Goal: Answer question/provide support: Share knowledge or assist other users

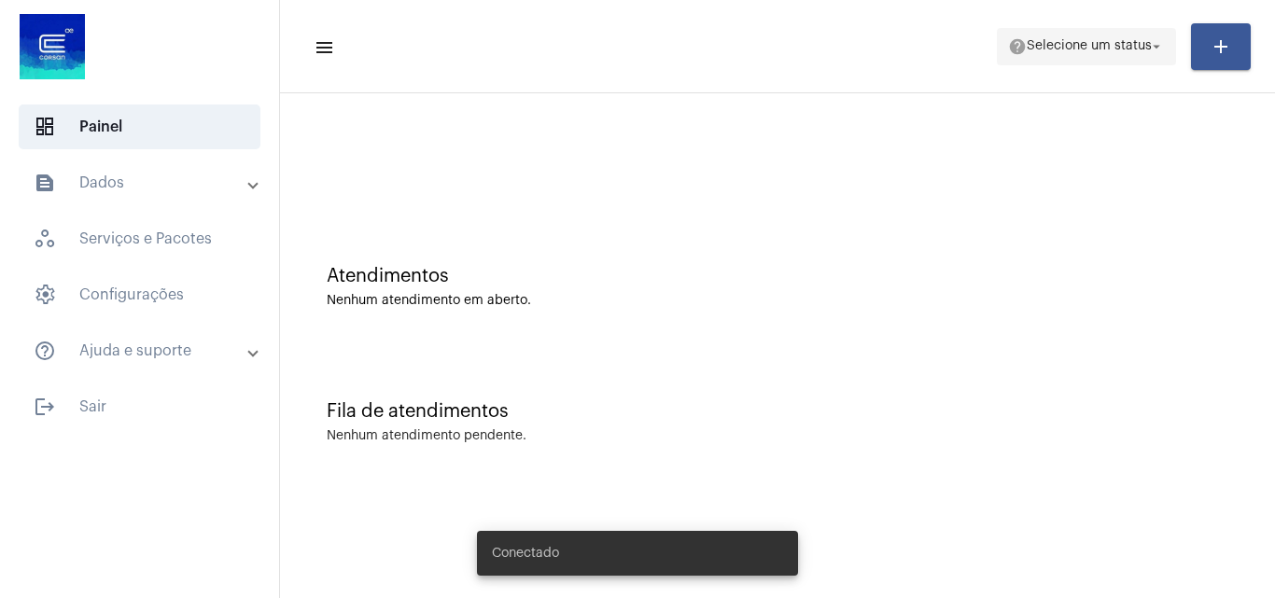
click at [1073, 40] on span "Selecione um status" at bounding box center [1089, 46] width 125 height 13
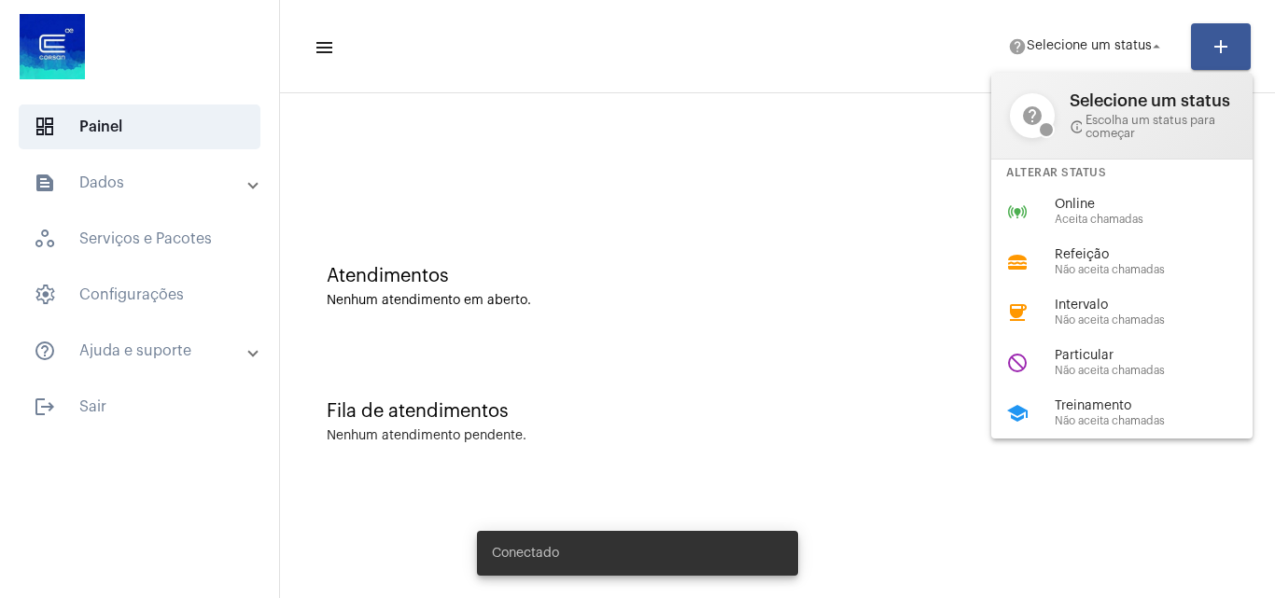
click at [1071, 217] on span "Aceita chamadas" at bounding box center [1161, 220] width 213 height 12
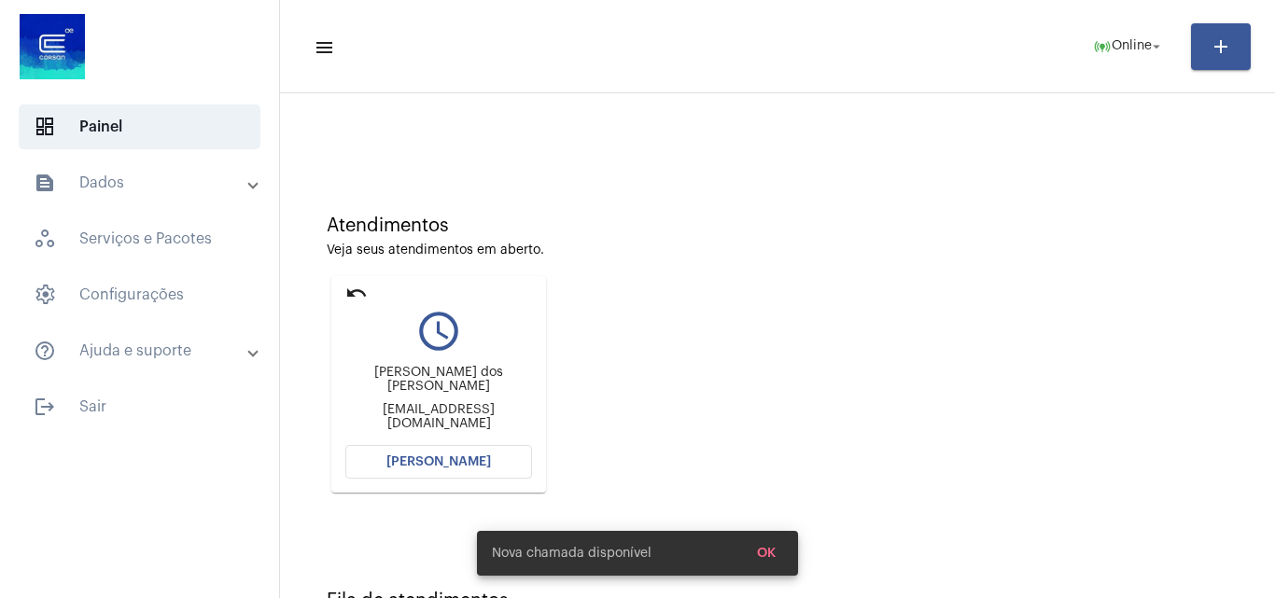
scroll to position [93, 0]
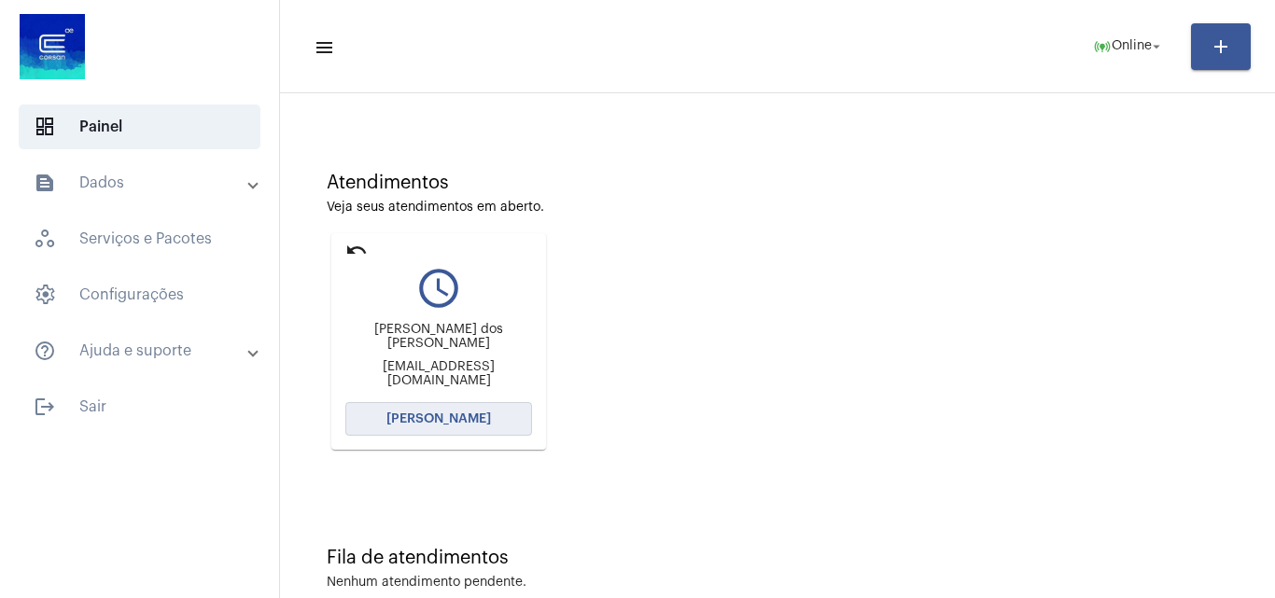
click at [443, 419] on span "[PERSON_NAME]" at bounding box center [438, 419] width 105 height 13
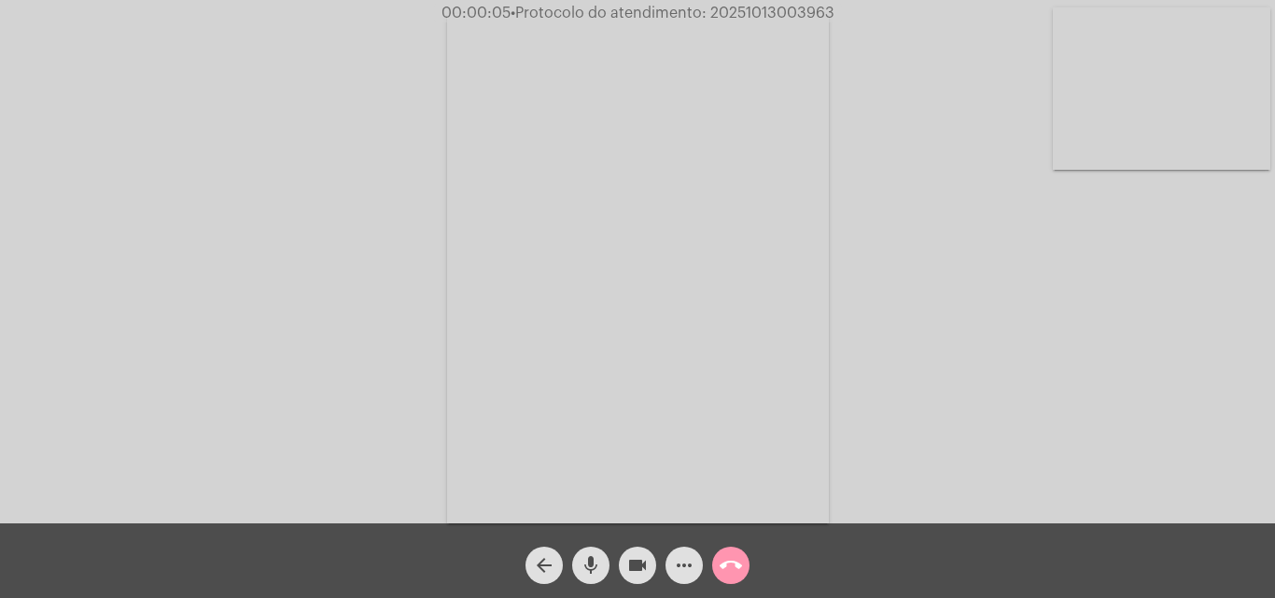
click at [1044, 355] on div "Acessando Câmera e Microfone..." at bounding box center [637, 267] width 1271 height 524
click at [679, 572] on mat-icon "more_horiz" at bounding box center [684, 565] width 22 height 22
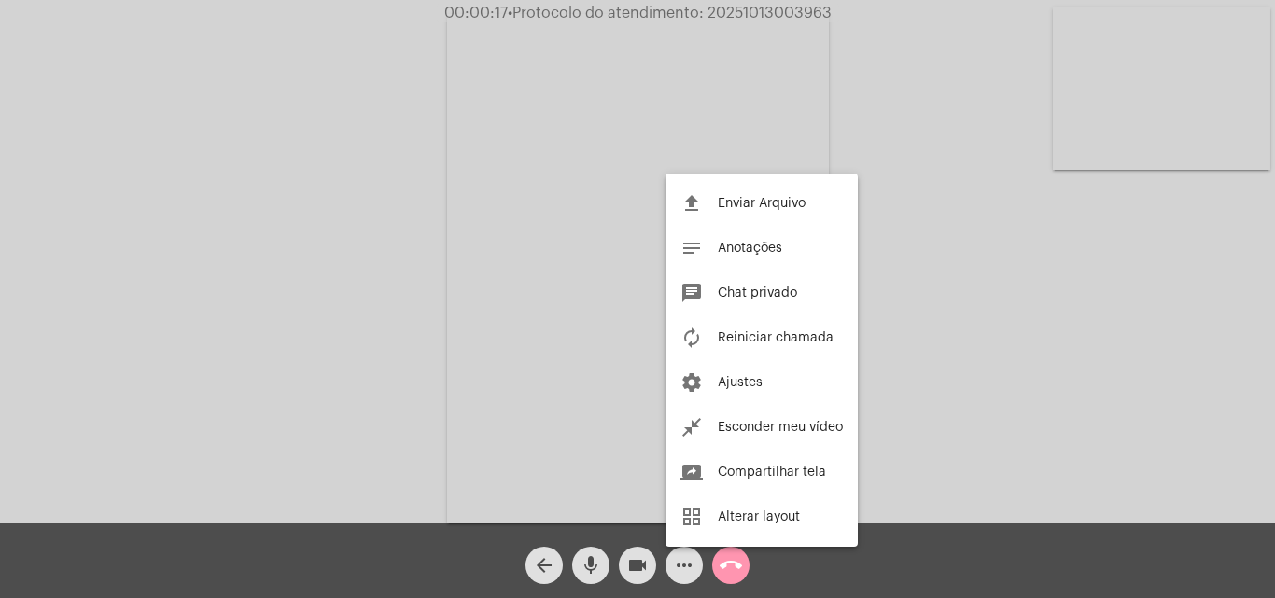
click at [396, 251] on div at bounding box center [637, 299] width 1275 height 598
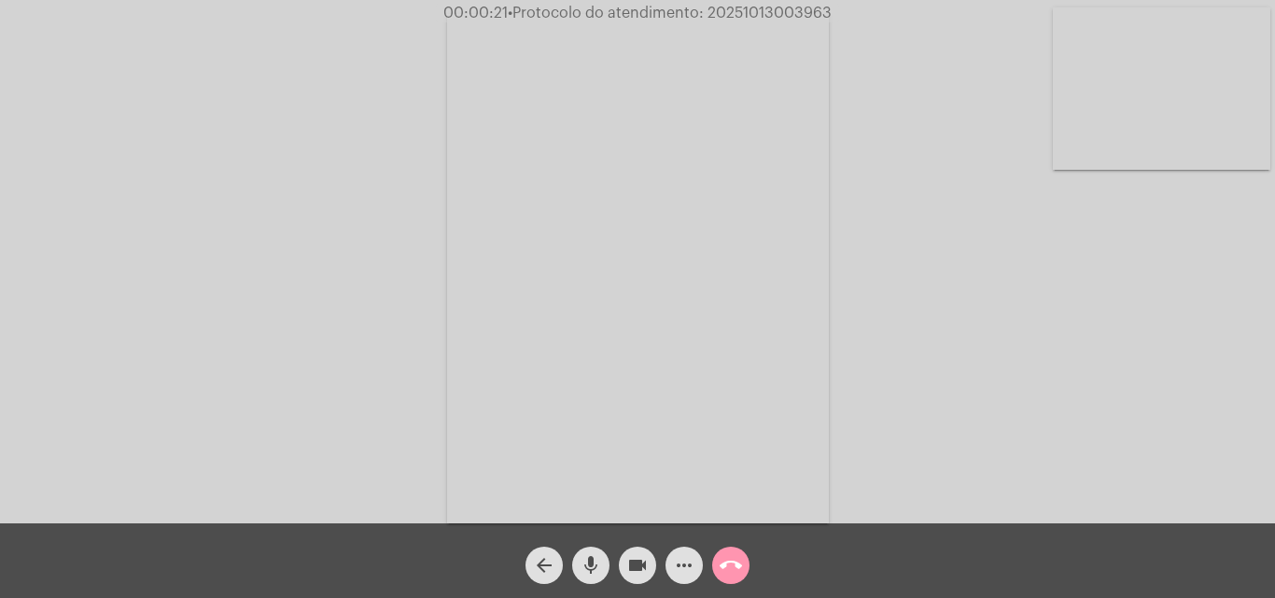
click at [687, 558] on mat-icon "more_horiz" at bounding box center [684, 565] width 22 height 22
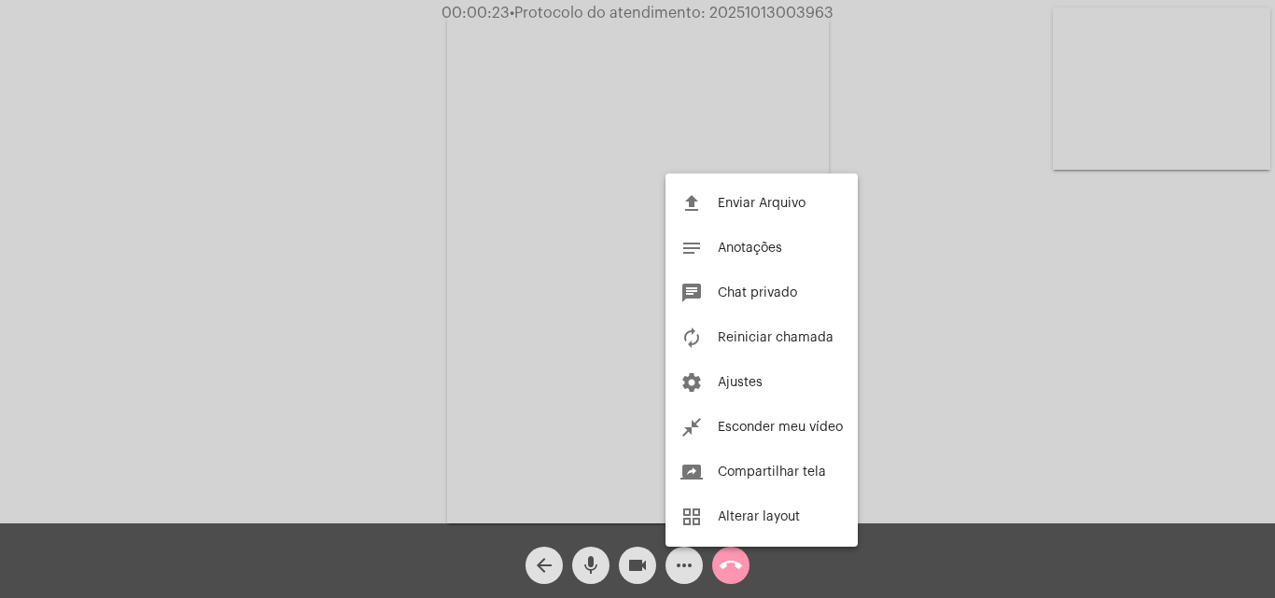
click at [407, 228] on div at bounding box center [637, 299] width 1275 height 598
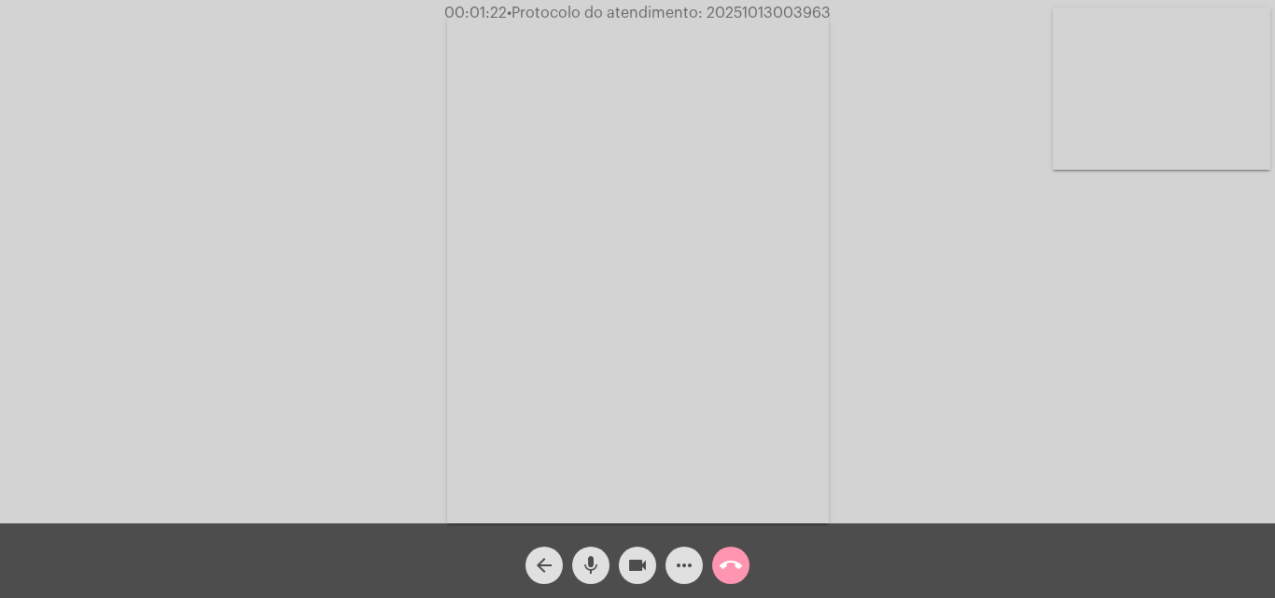
click at [688, 568] on mat-icon "more_horiz" at bounding box center [684, 565] width 22 height 22
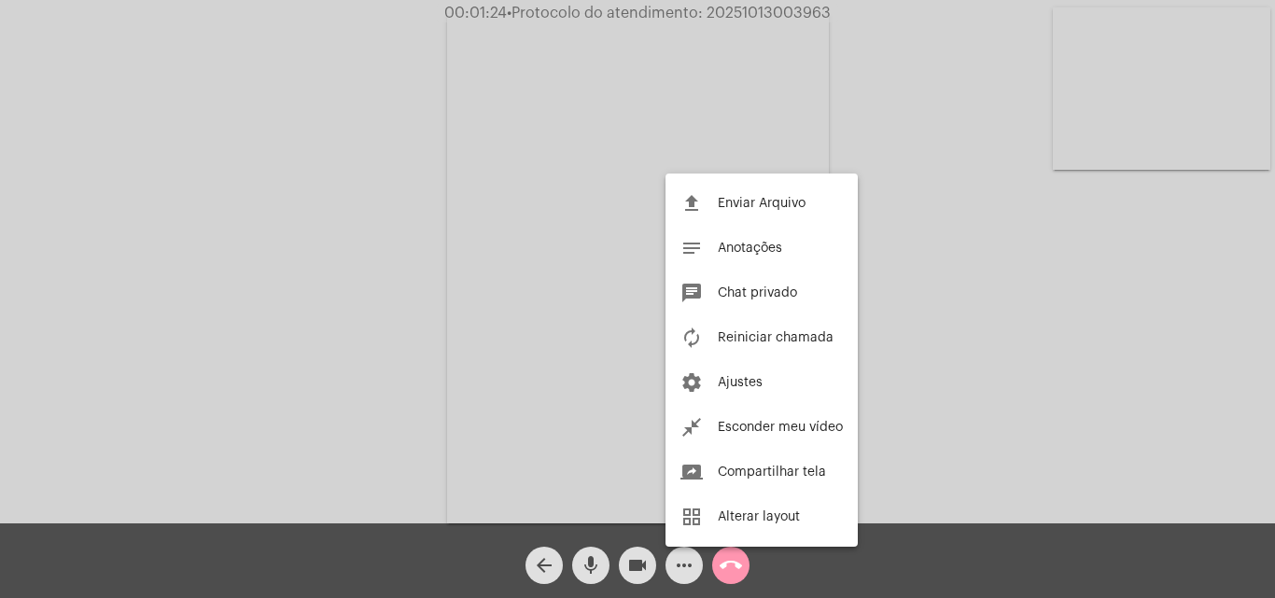
click at [513, 227] on div at bounding box center [637, 299] width 1275 height 598
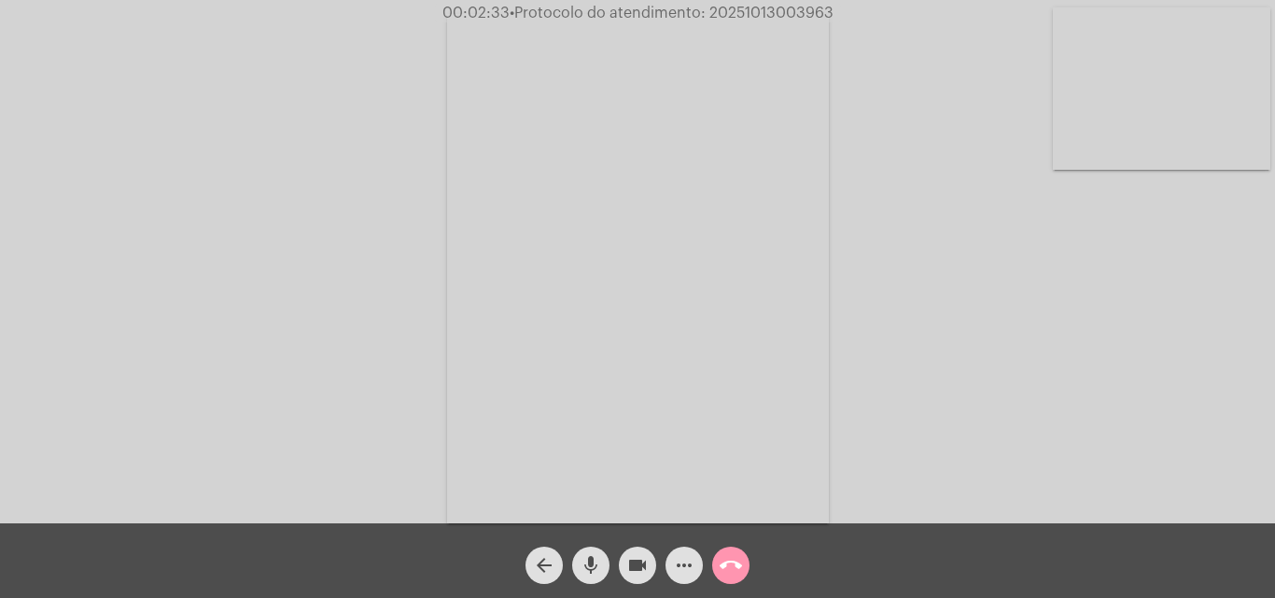
drag, startPoint x: 1177, startPoint y: 443, endPoint x: 876, endPoint y: 413, distance: 302.1
click at [1177, 443] on div "Acessando Câmera e Microfone..." at bounding box center [637, 267] width 1271 height 524
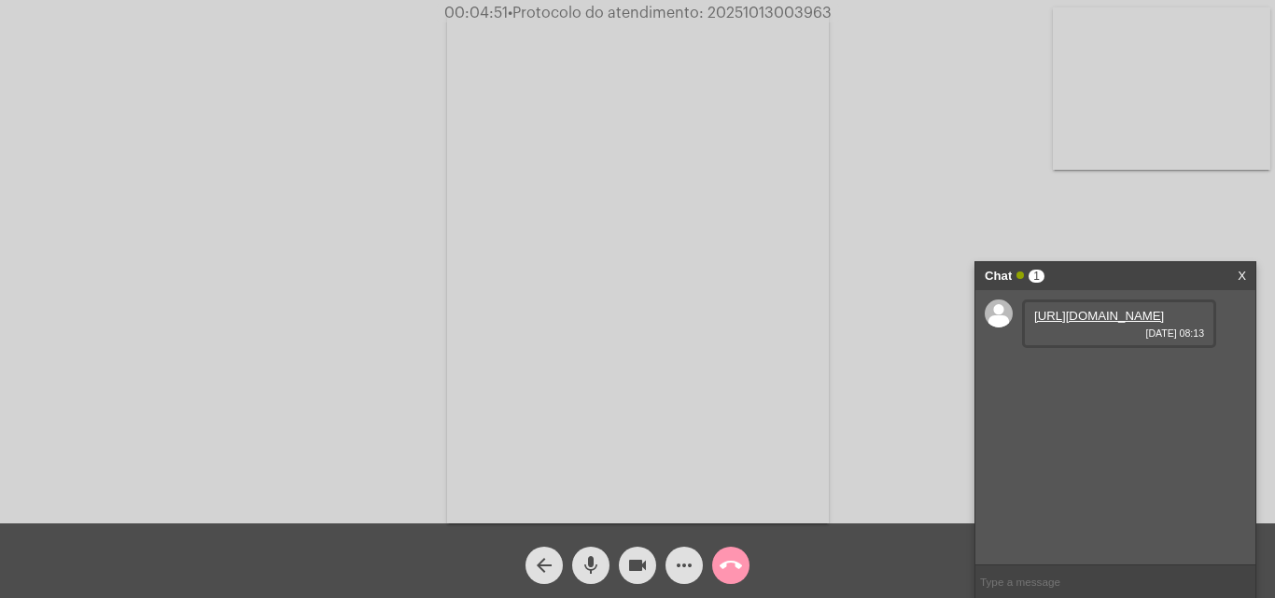
click at [1070, 323] on link "[URL][DOMAIN_NAME]" at bounding box center [1099, 316] width 130 height 14
click at [697, 15] on span "• Protocolo do atendimento: 20251013003963" at bounding box center [673, 13] width 324 height 15
click at [686, 557] on mat-icon "more_horiz" at bounding box center [684, 565] width 22 height 22
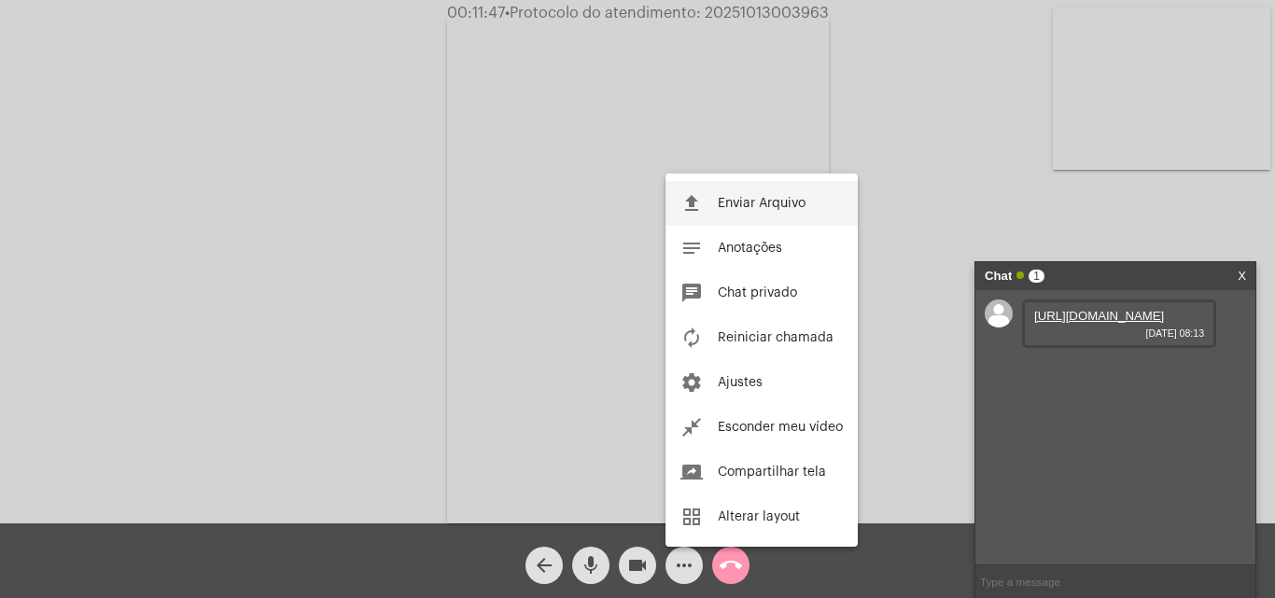
click at [748, 196] on button "file_upload Enviar Arquivo" at bounding box center [761, 203] width 192 height 45
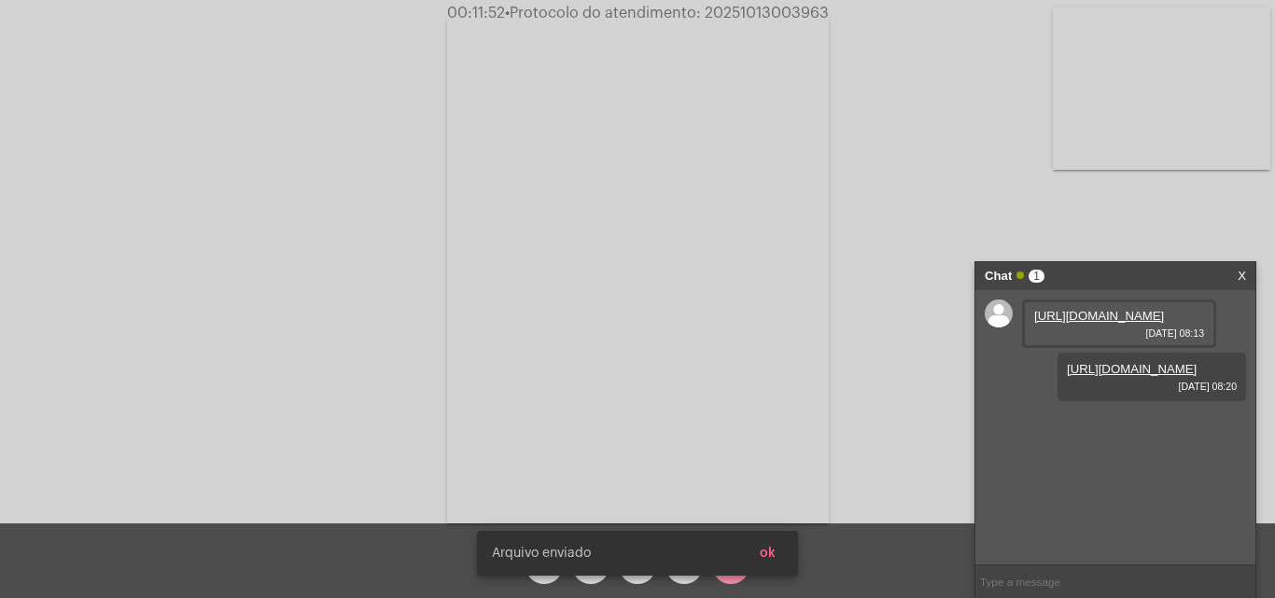
click at [771, 561] on button "ok" at bounding box center [768, 554] width 46 height 34
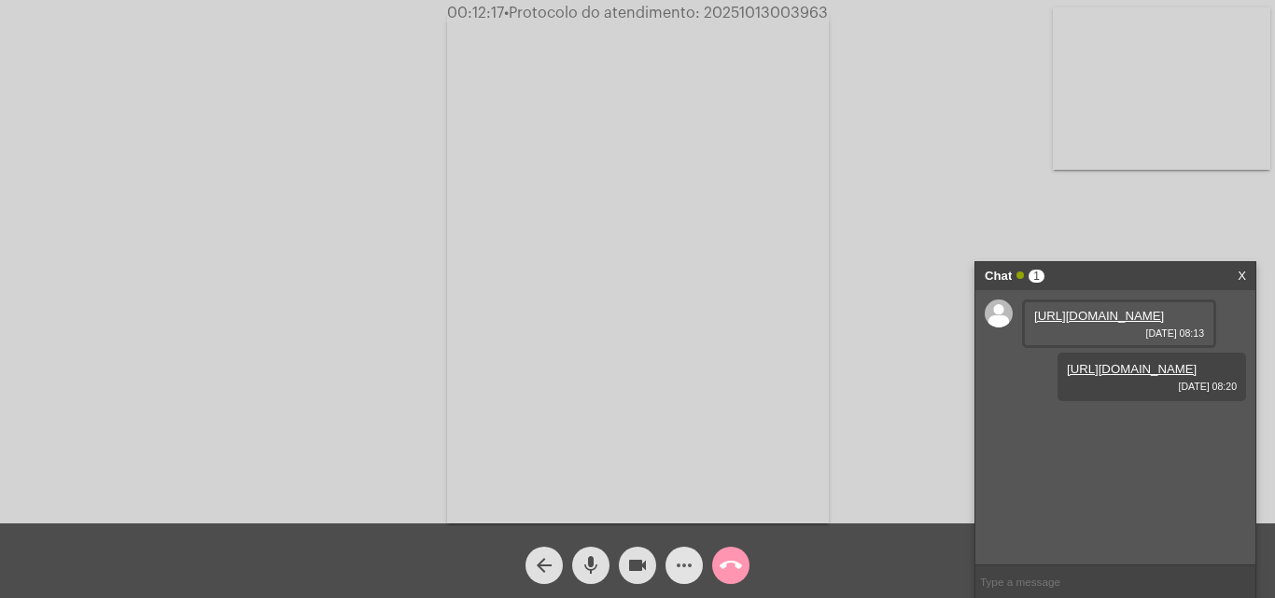
click at [679, 553] on span "more_horiz" at bounding box center [684, 565] width 22 height 37
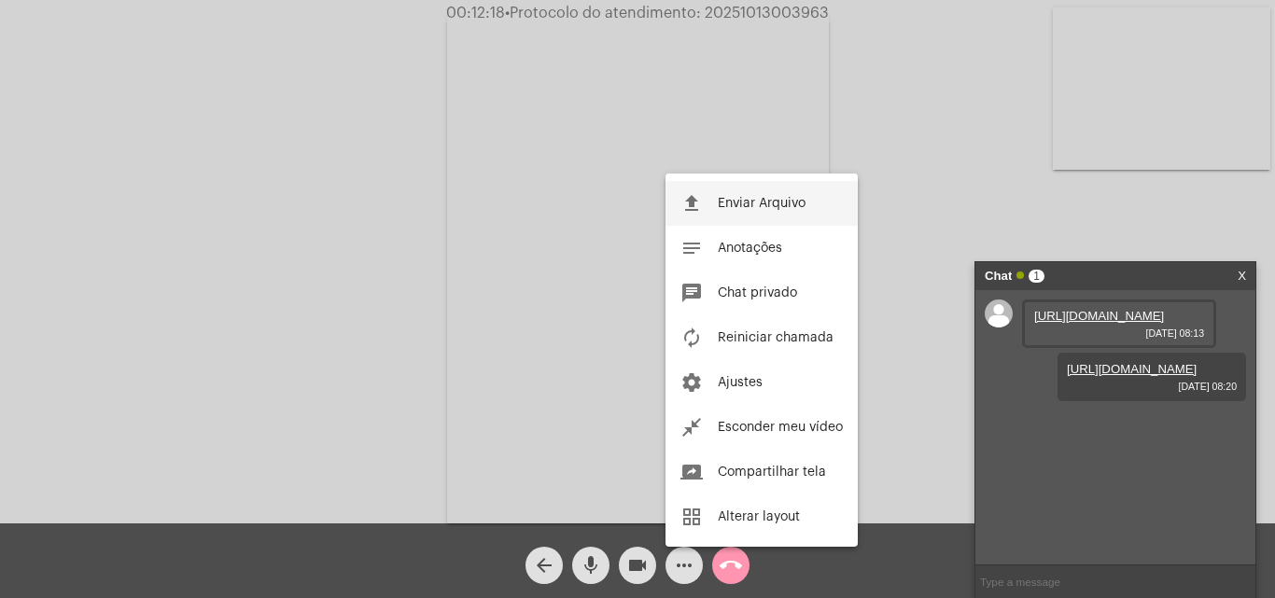
click at [715, 196] on button "file_upload Enviar Arquivo" at bounding box center [761, 203] width 192 height 45
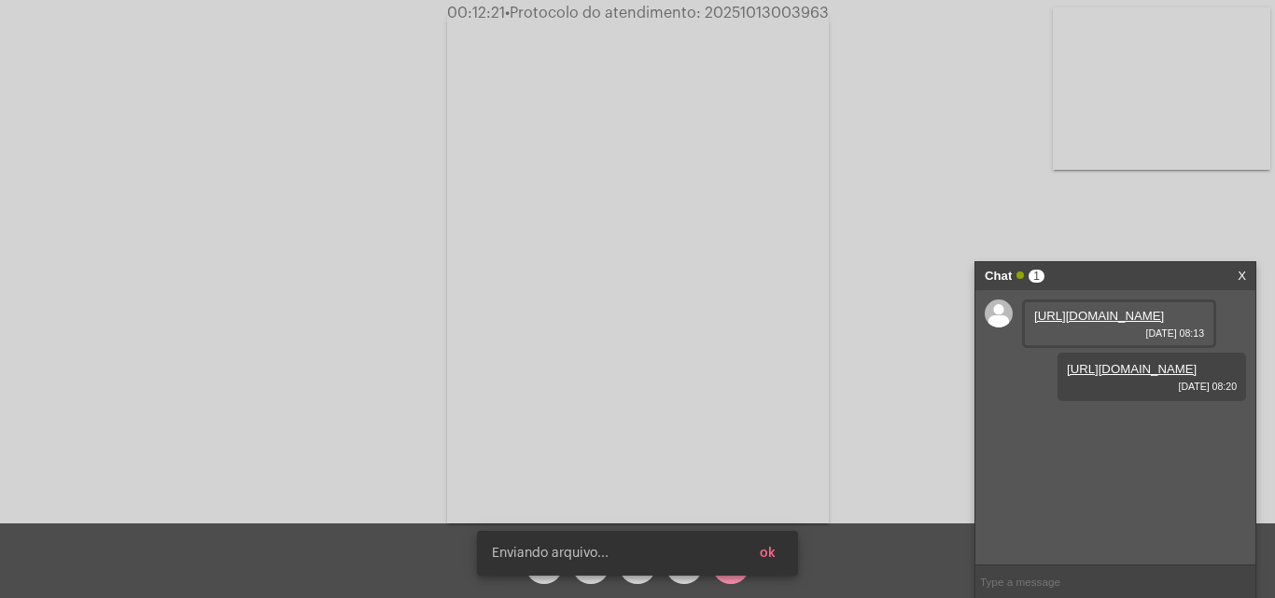
scroll to position [16, 0]
click at [777, 551] on button "ok" at bounding box center [768, 554] width 46 height 34
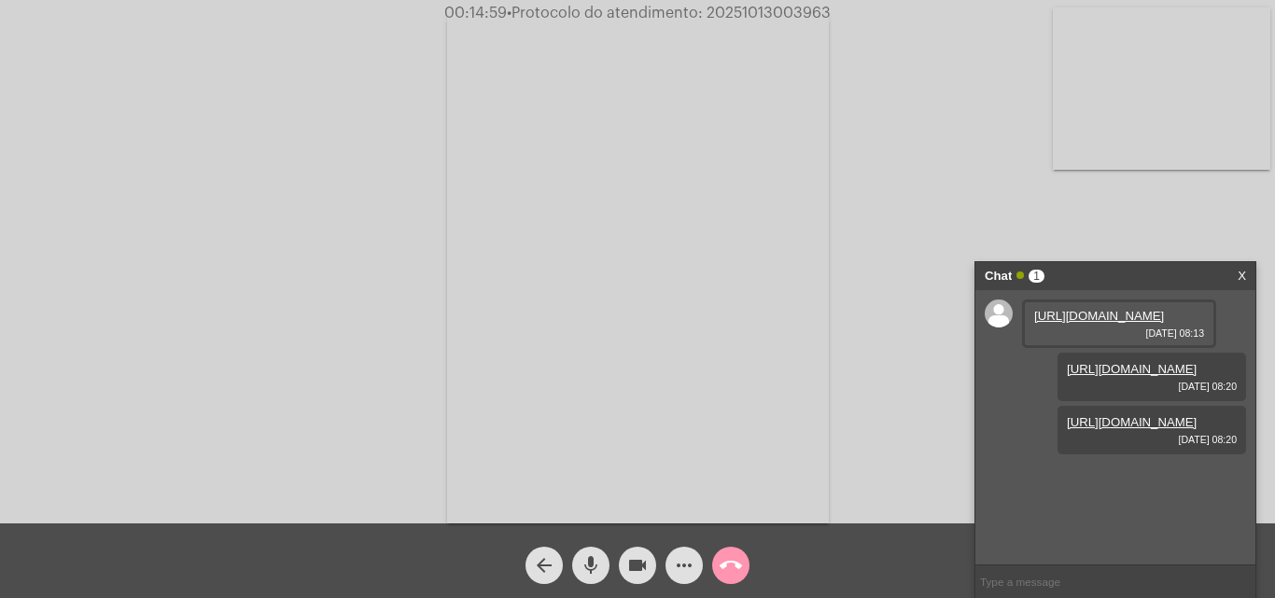
click at [691, 564] on mat-icon "more_horiz" at bounding box center [684, 565] width 22 height 22
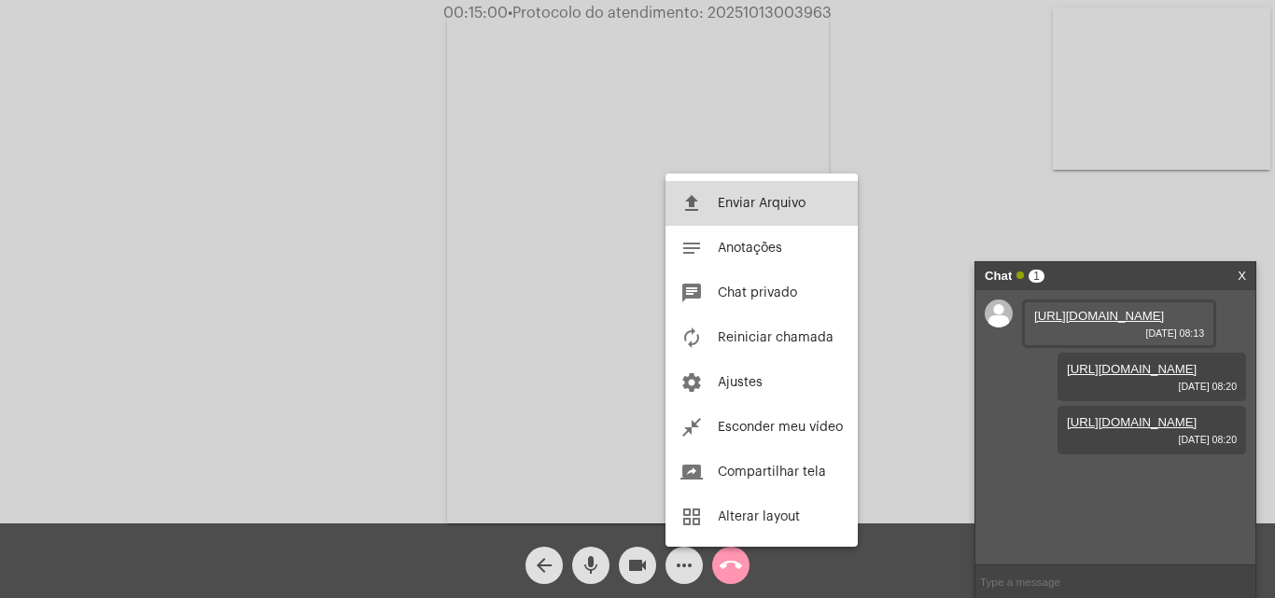
click at [754, 202] on span "Enviar Arquivo" at bounding box center [762, 203] width 88 height 13
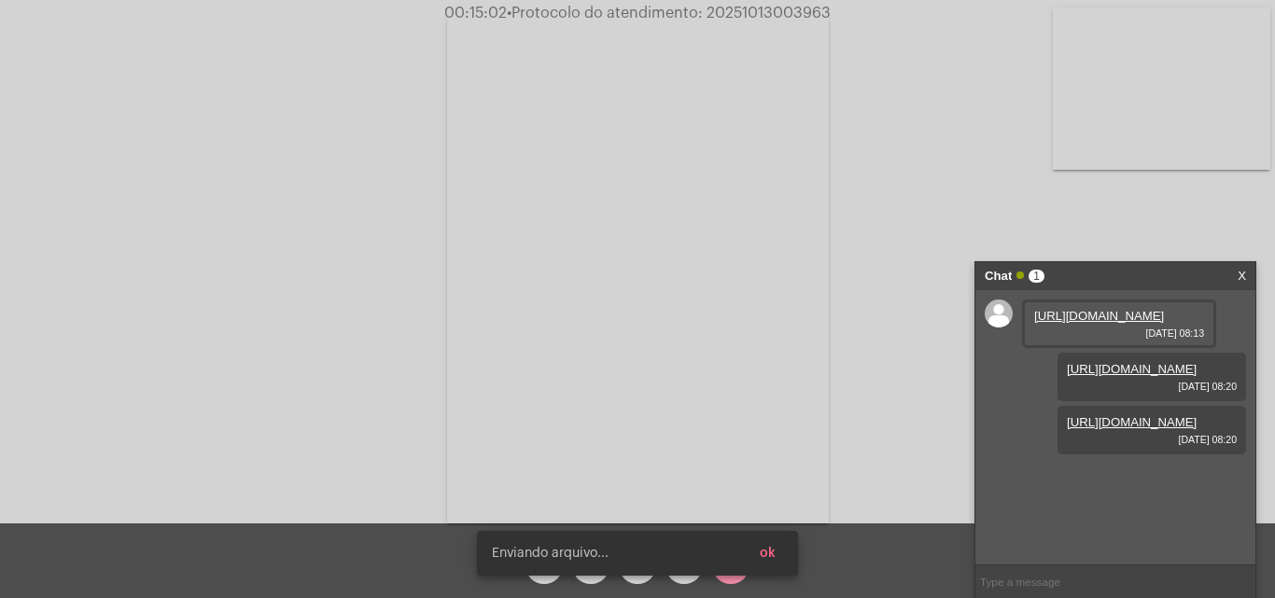
scroll to position [111, 0]
click at [776, 555] on button "ok" at bounding box center [768, 554] width 46 height 34
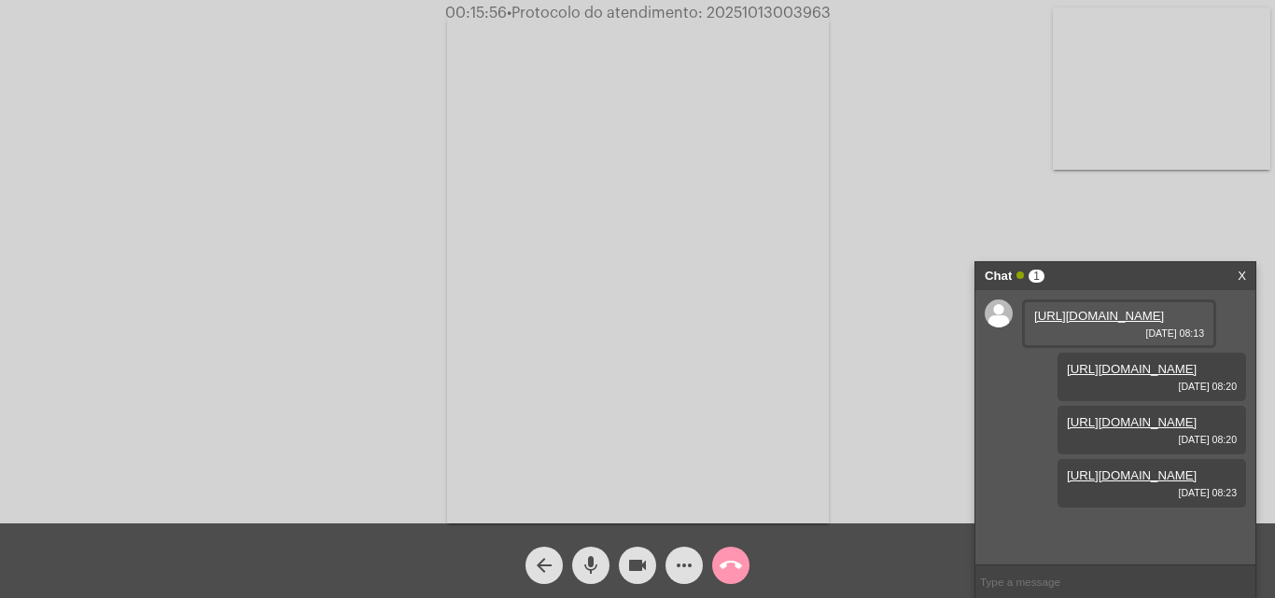
click at [734, 15] on span "• Protocolo do atendimento: 20251013003963" at bounding box center [669, 13] width 324 height 15
copy span "20251013003963"
click at [1026, 585] on input "text" at bounding box center [1115, 582] width 280 height 33
paste input "20251013003963"
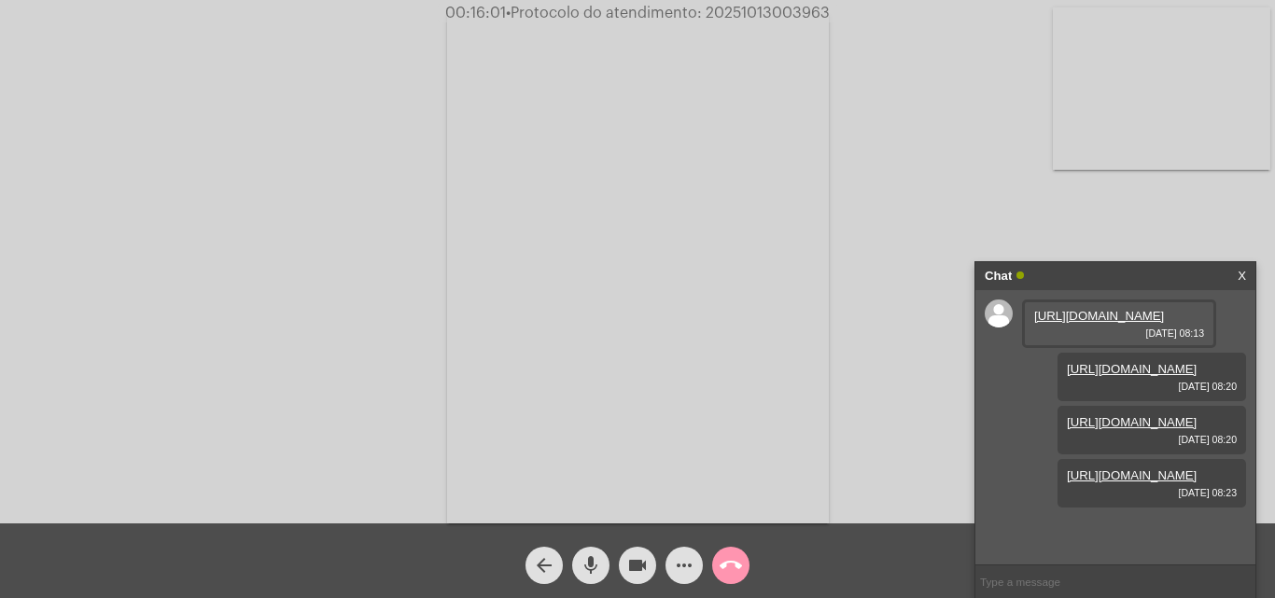
type input "20251013003963"
click at [725, 562] on mat-icon "call_end" at bounding box center [731, 565] width 22 height 22
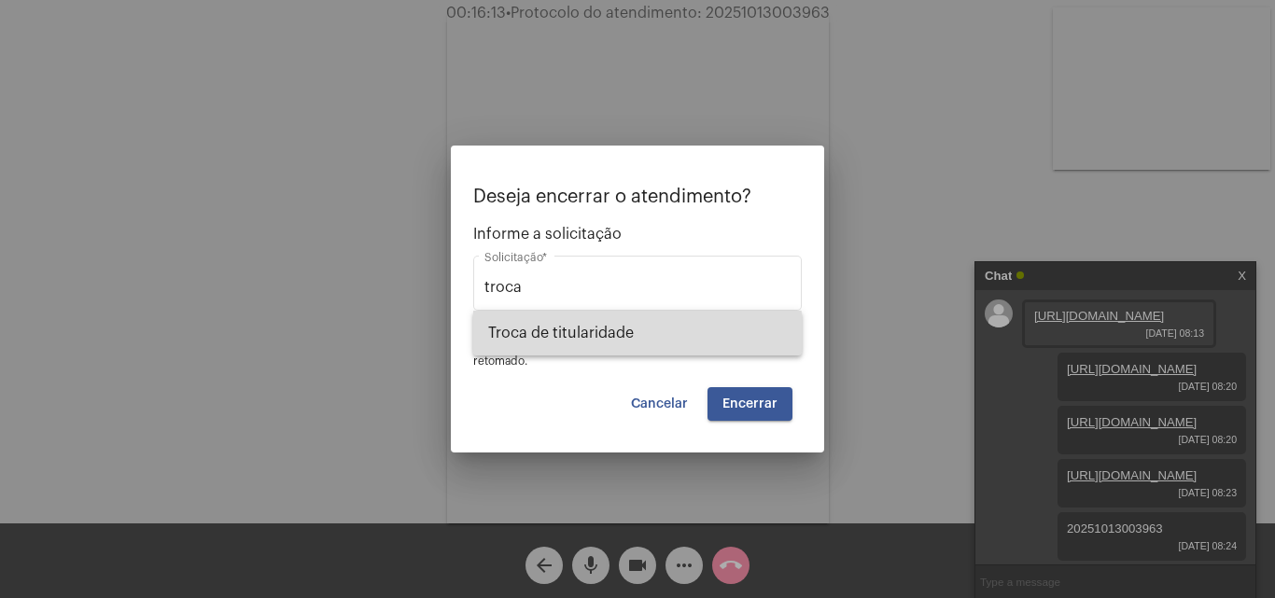
click at [582, 334] on span "Troca de titularidade" at bounding box center [637, 333] width 299 height 45
type input "Troca de titularidade"
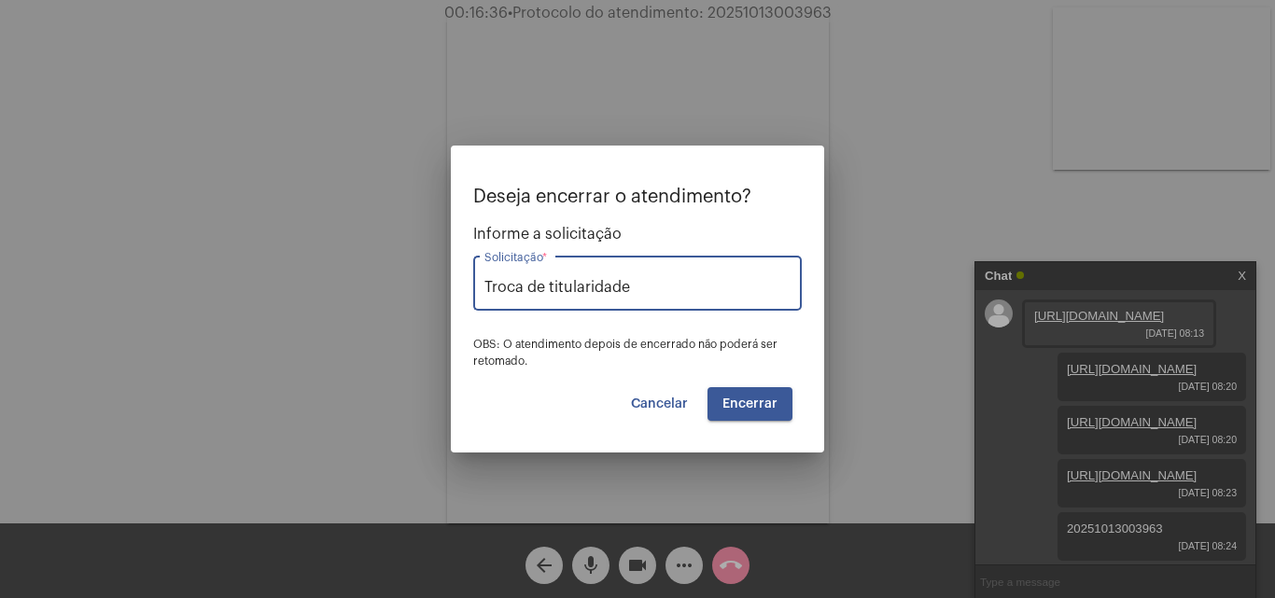
click at [751, 398] on span "Encerrar" at bounding box center [749, 404] width 55 height 13
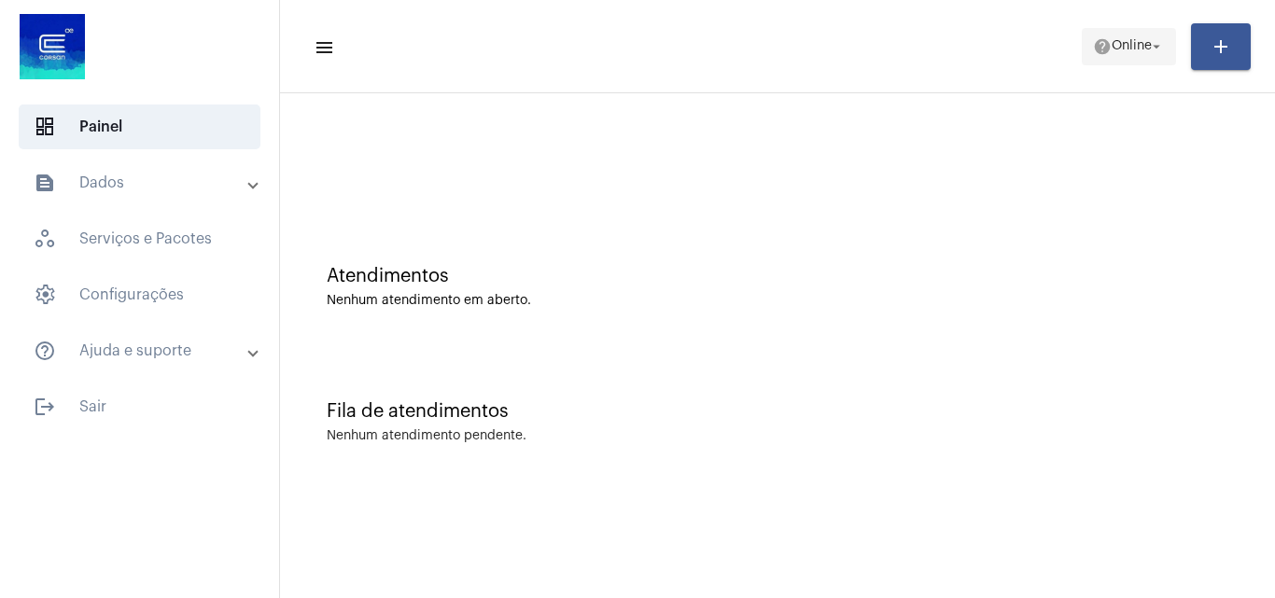
click at [1169, 39] on button "help Online arrow_drop_down" at bounding box center [1129, 46] width 94 height 37
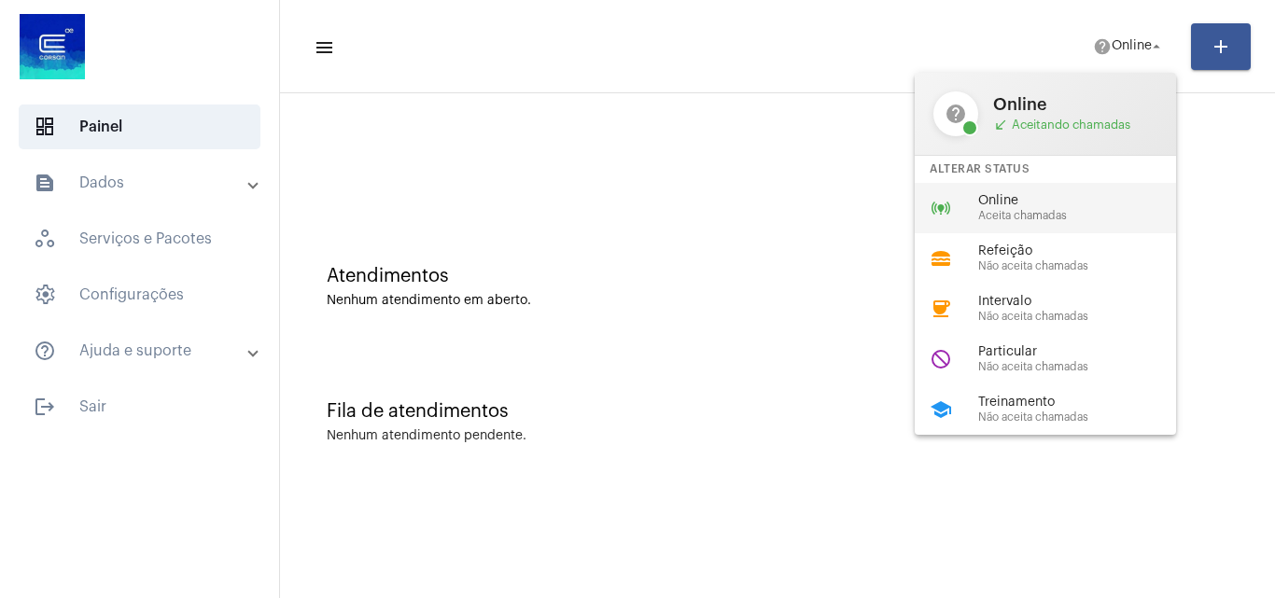
click at [1057, 224] on div "online_prediction Online Aceita chamadas" at bounding box center [1060, 208] width 291 height 50
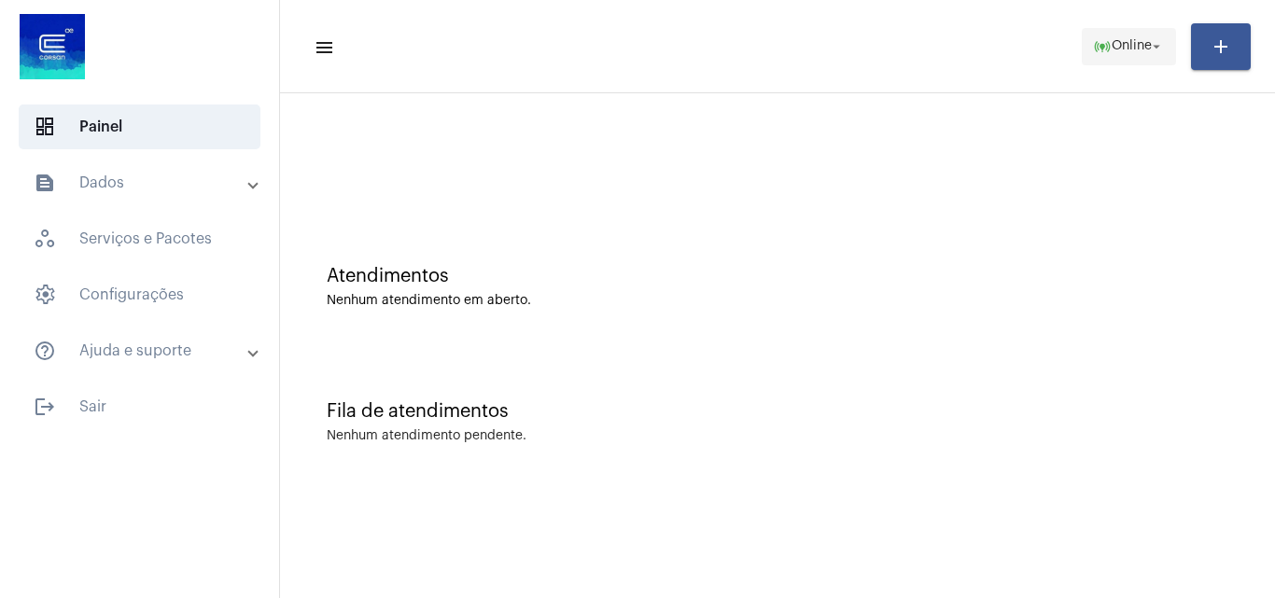
click at [1114, 33] on span "online_prediction Online arrow_drop_down" at bounding box center [1129, 46] width 72 height 34
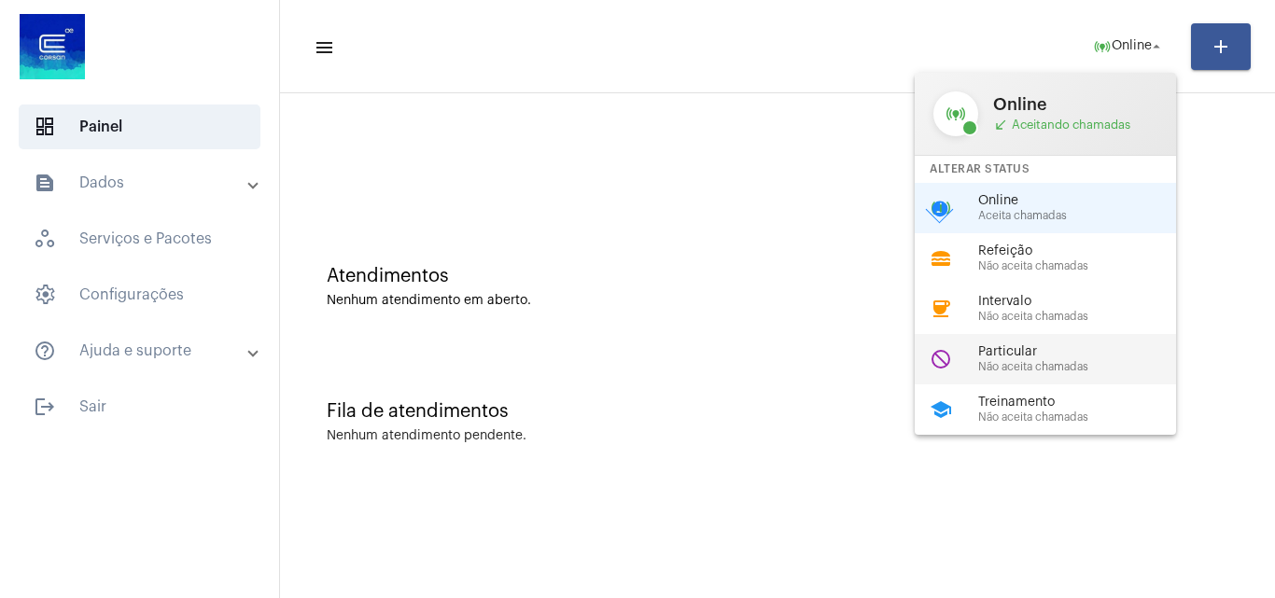
click at [1011, 356] on span "Particular" at bounding box center [1084, 352] width 213 height 14
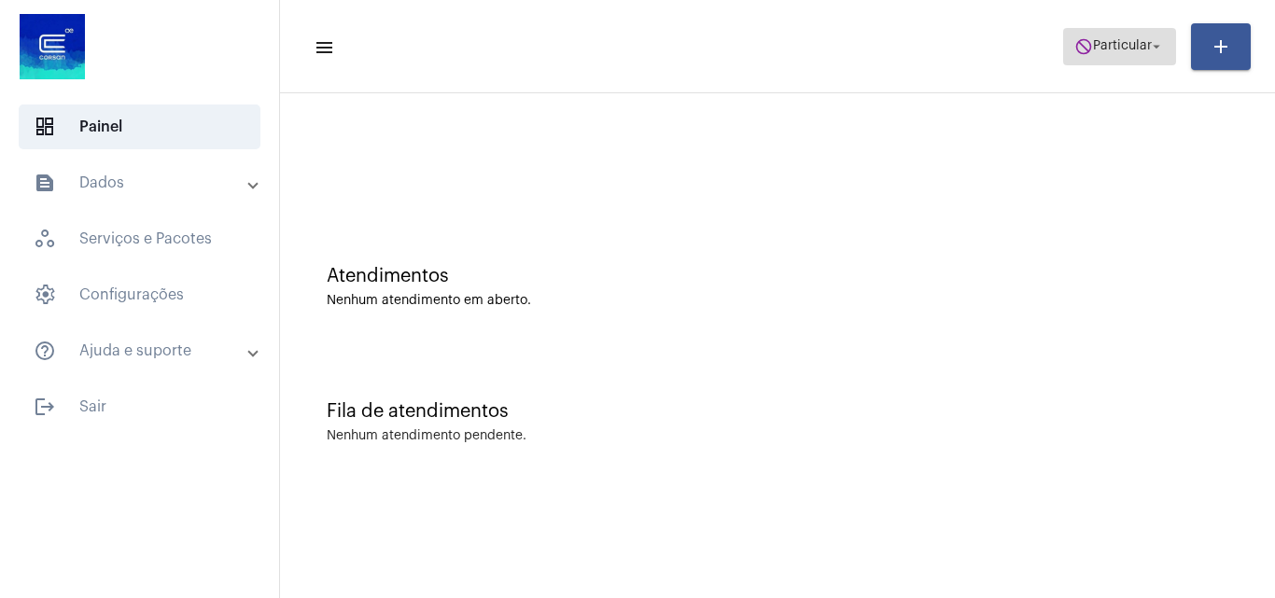
click at [1106, 49] on span "Particular" at bounding box center [1122, 46] width 59 height 13
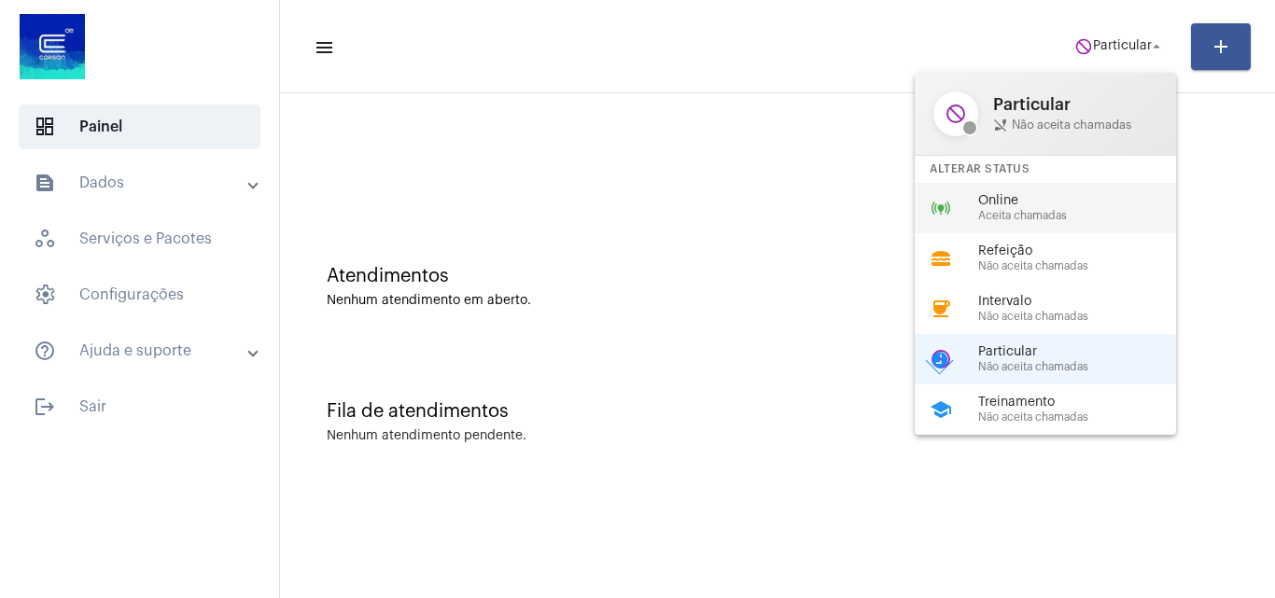
click at [1011, 198] on span "Online" at bounding box center [1084, 201] width 213 height 14
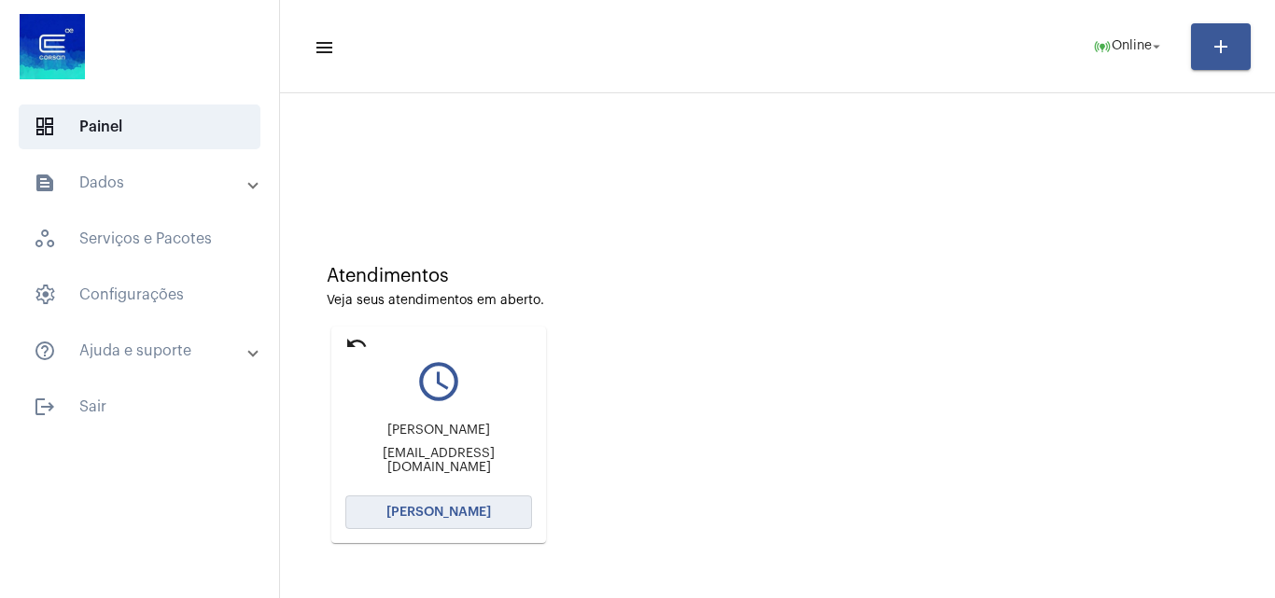
click at [444, 502] on button "[PERSON_NAME]" at bounding box center [438, 513] width 187 height 34
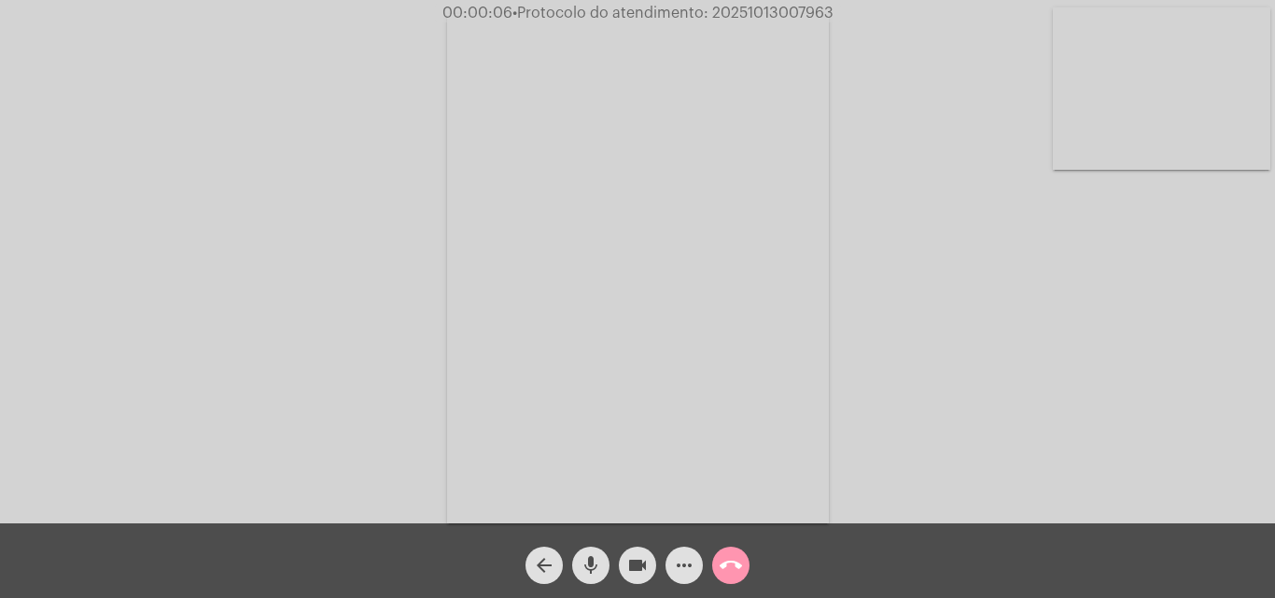
click at [989, 350] on div "Acessando Câmera e Microfone..." at bounding box center [637, 267] width 1271 height 524
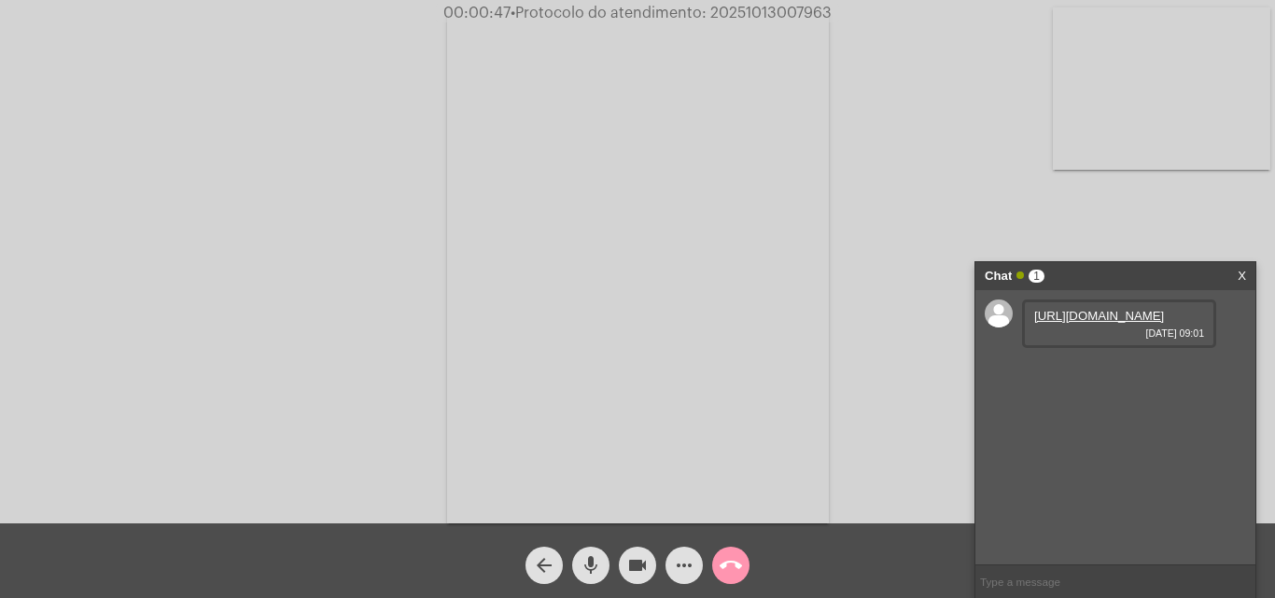
click at [1095, 323] on link "[URL][DOMAIN_NAME]" at bounding box center [1099, 316] width 130 height 14
click at [679, 559] on mat-icon "more_horiz" at bounding box center [684, 565] width 22 height 22
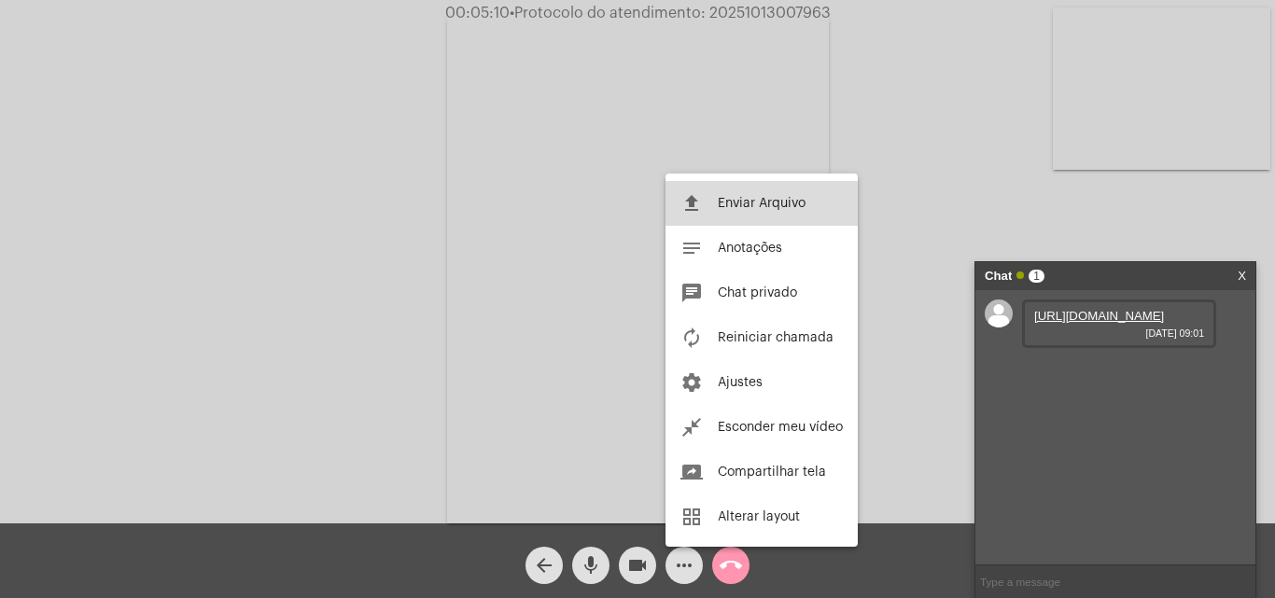
click at [702, 204] on mat-icon "file_upload" at bounding box center [691, 203] width 22 height 22
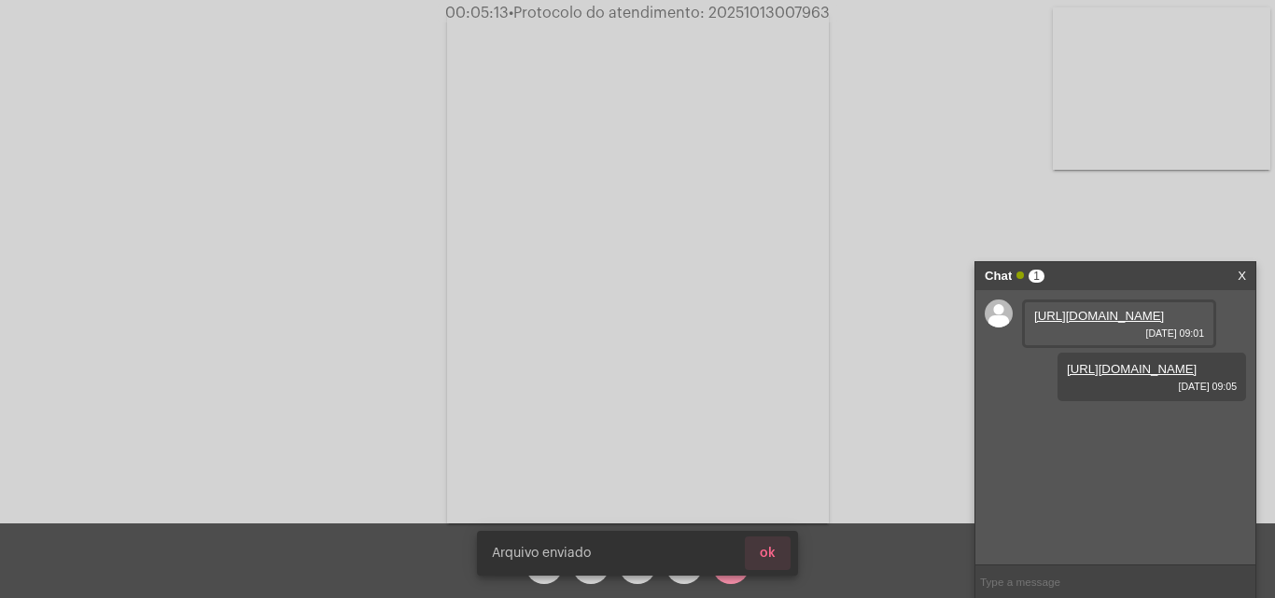
click at [777, 547] on button "ok" at bounding box center [768, 554] width 46 height 34
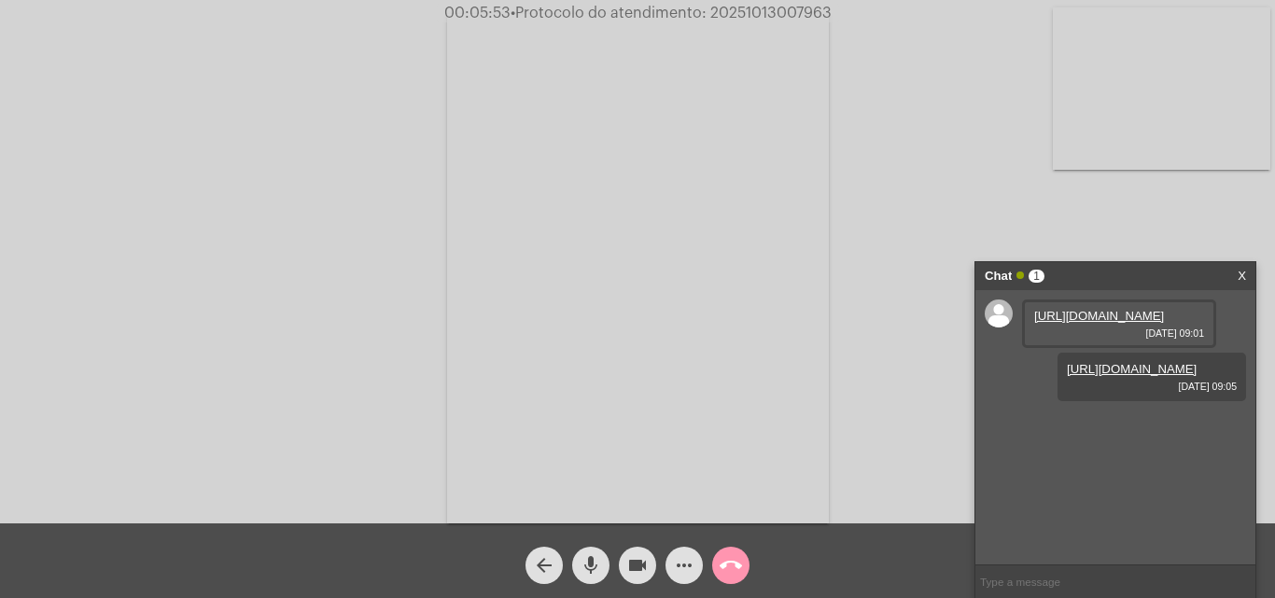
click at [745, 6] on span "• Protocolo do atendimento: 20251013007963" at bounding box center [671, 13] width 321 height 15
click at [746, 6] on span "• Protocolo do atendimento: 20251013007963" at bounding box center [671, 13] width 321 height 15
copy span "20251013007963"
click at [735, 566] on mat-icon "call_end" at bounding box center [731, 565] width 22 height 22
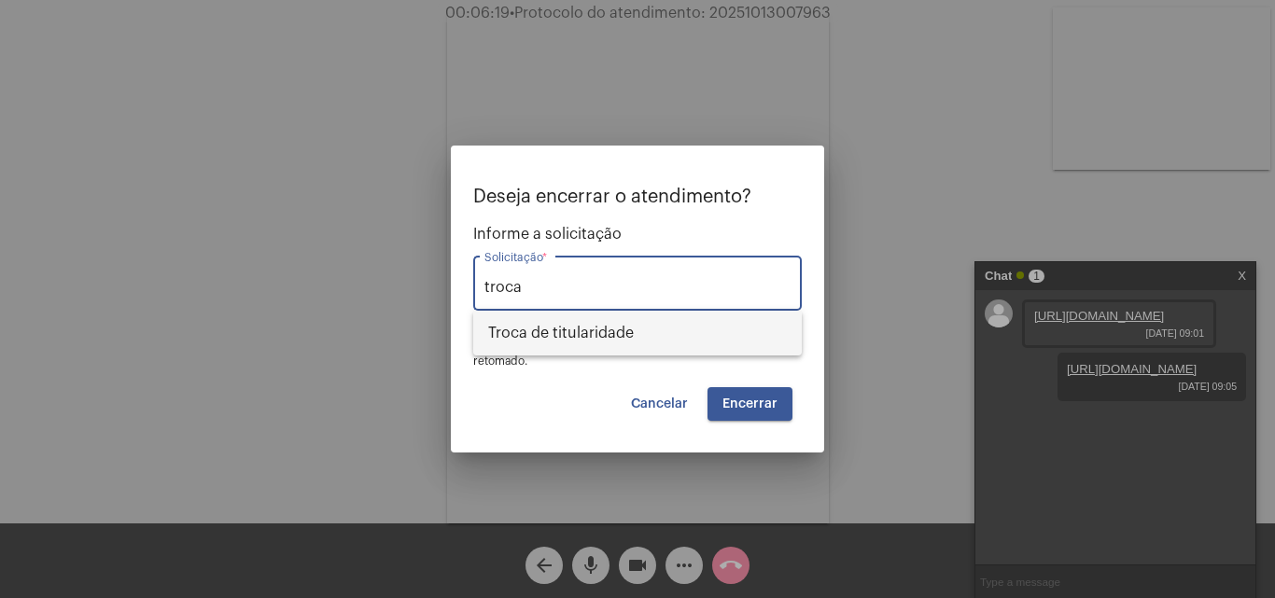
click at [608, 334] on span "Troca de titularidade" at bounding box center [637, 333] width 299 height 45
type input "Troca de titularidade"
click at [727, 413] on button "Encerrar" at bounding box center [749, 404] width 85 height 34
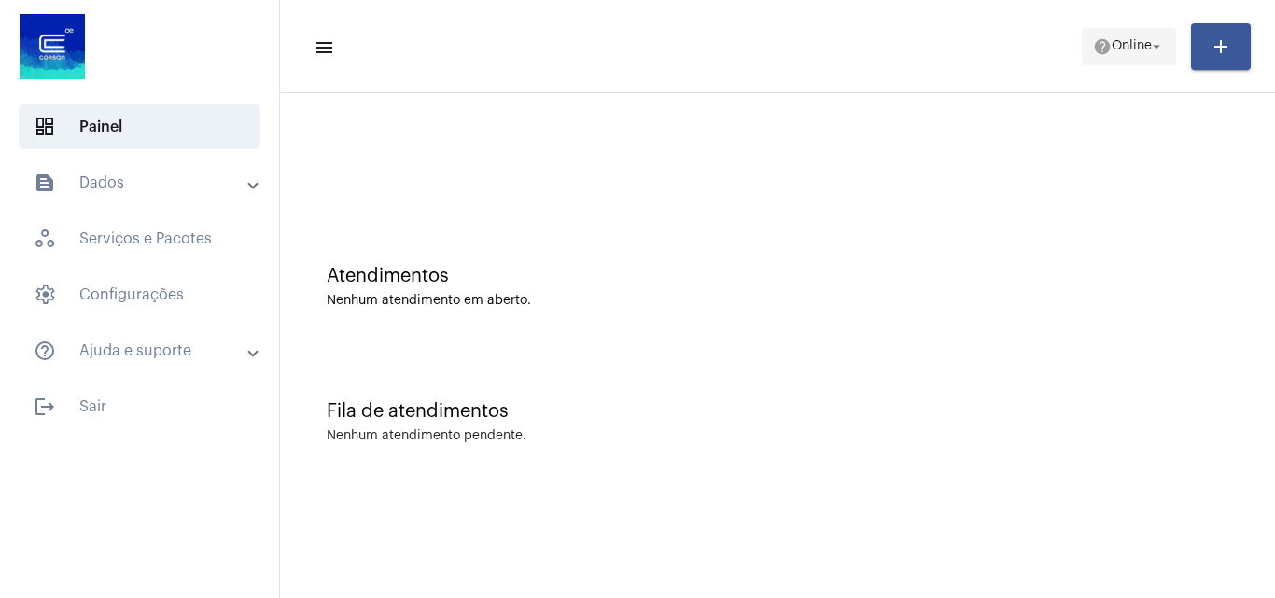
click at [1123, 58] on span "help Online arrow_drop_down" at bounding box center [1129, 46] width 72 height 34
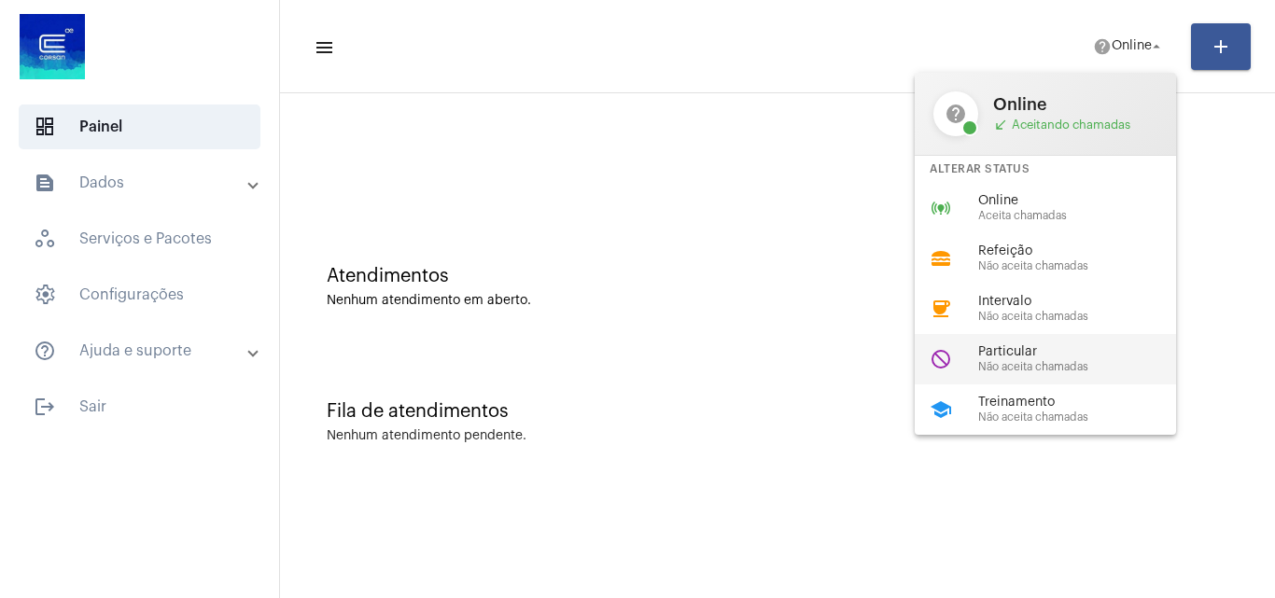
click at [1043, 353] on span "Particular" at bounding box center [1084, 352] width 213 height 14
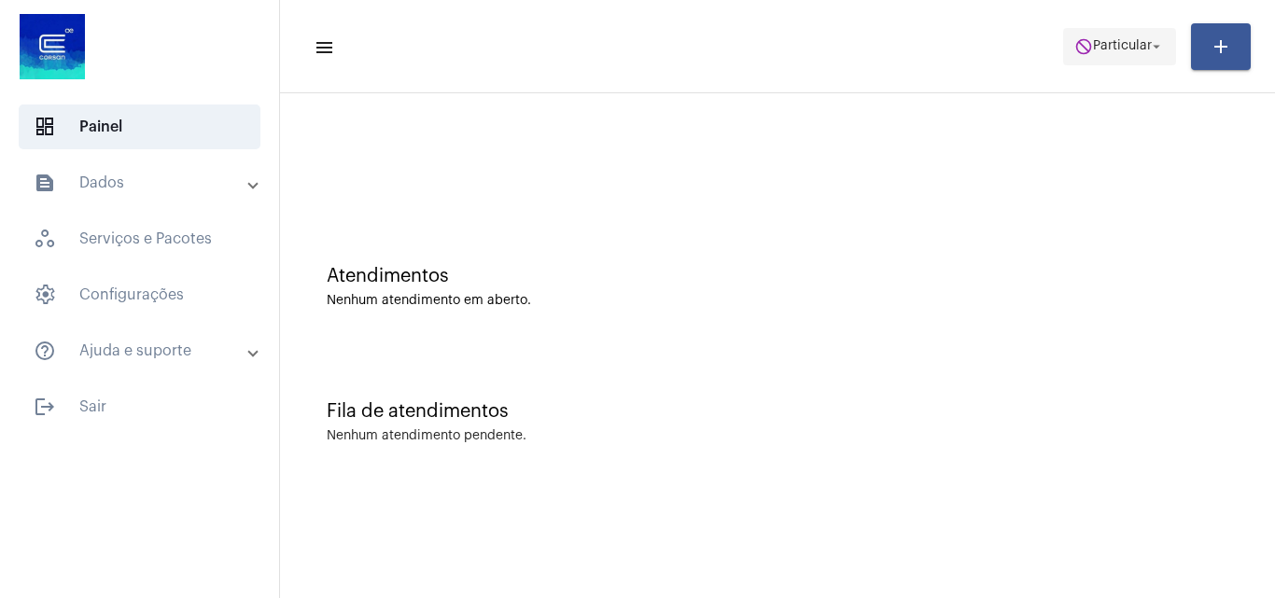
click at [1117, 49] on span "Particular" at bounding box center [1122, 46] width 59 height 13
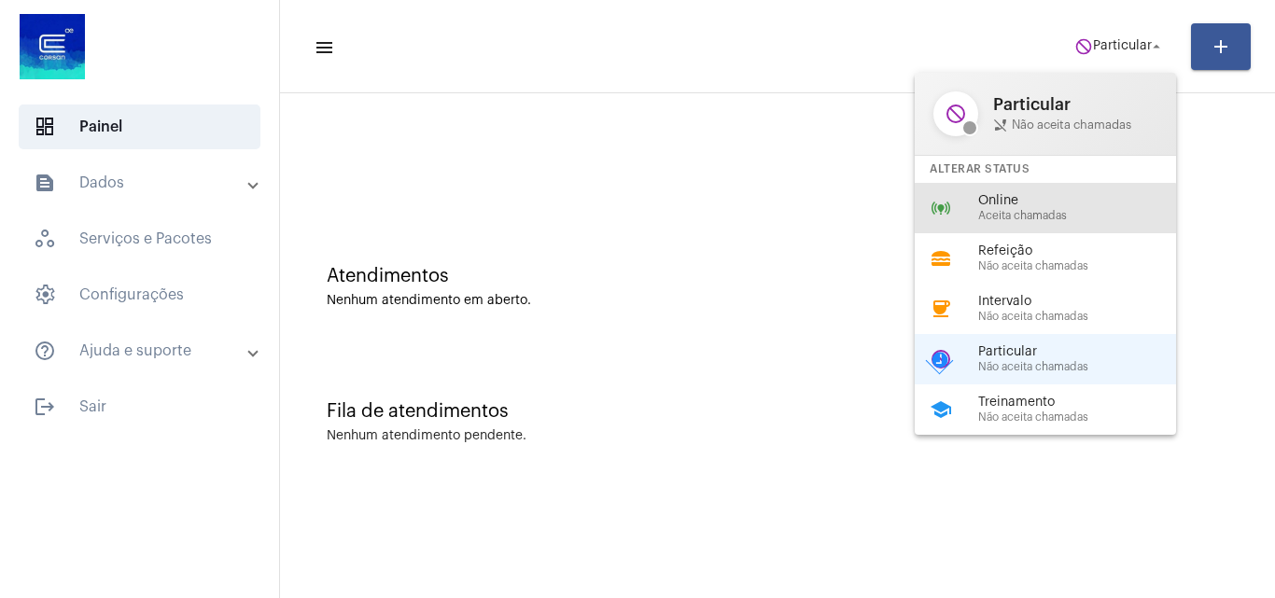
click at [1012, 214] on span "Aceita chamadas" at bounding box center [1084, 216] width 213 height 12
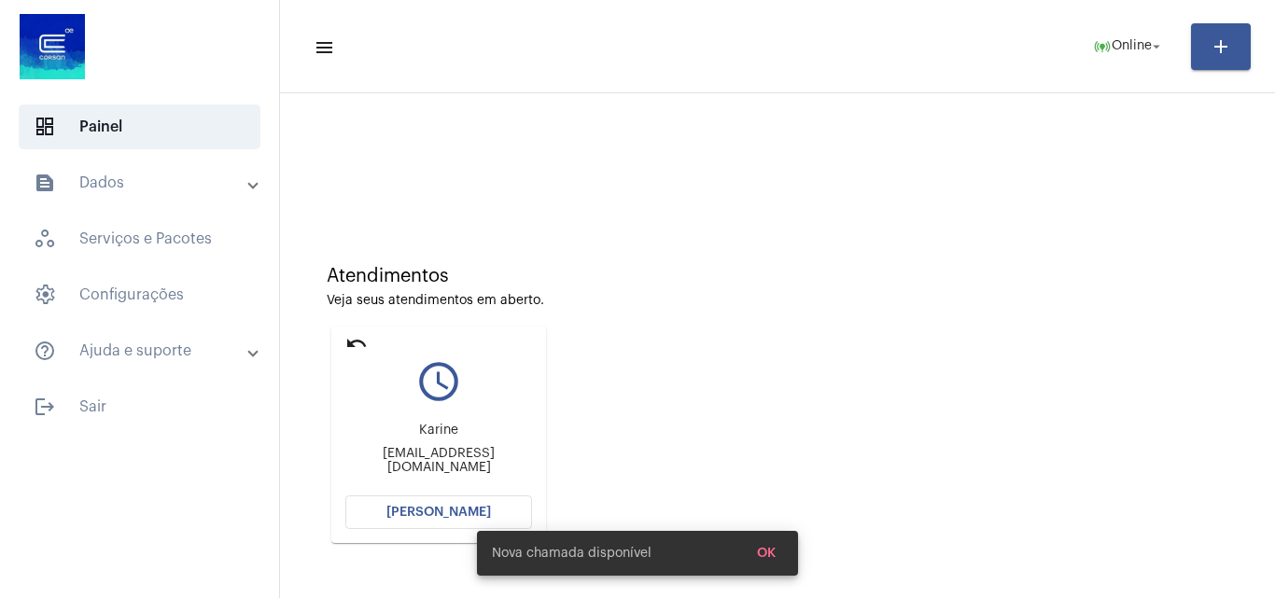
click at [447, 511] on span "[PERSON_NAME]" at bounding box center [438, 512] width 105 height 13
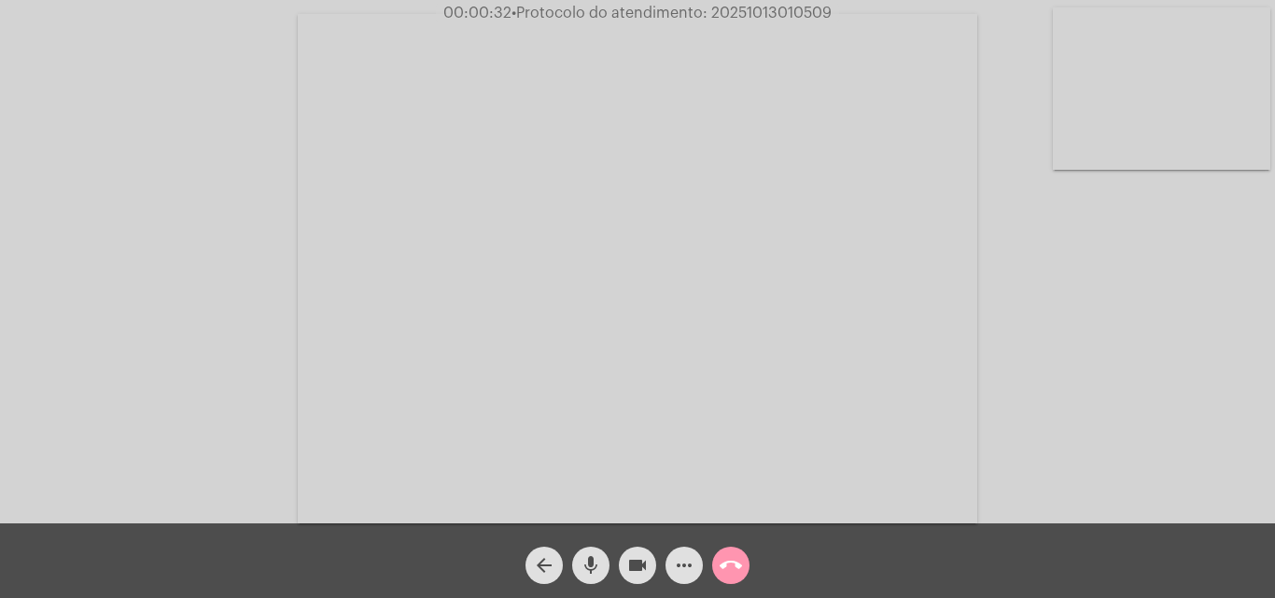
click at [1042, 319] on div "Acessando Câmera e Microfone..." at bounding box center [637, 267] width 1271 height 524
drag, startPoint x: 1125, startPoint y: 381, endPoint x: 1067, endPoint y: 378, distance: 57.9
click at [1125, 381] on div "Acessando Câmera e Microfone..." at bounding box center [637, 267] width 1271 height 524
click at [737, 11] on span "• Protocolo do atendimento: 20251013010509" at bounding box center [671, 13] width 320 height 15
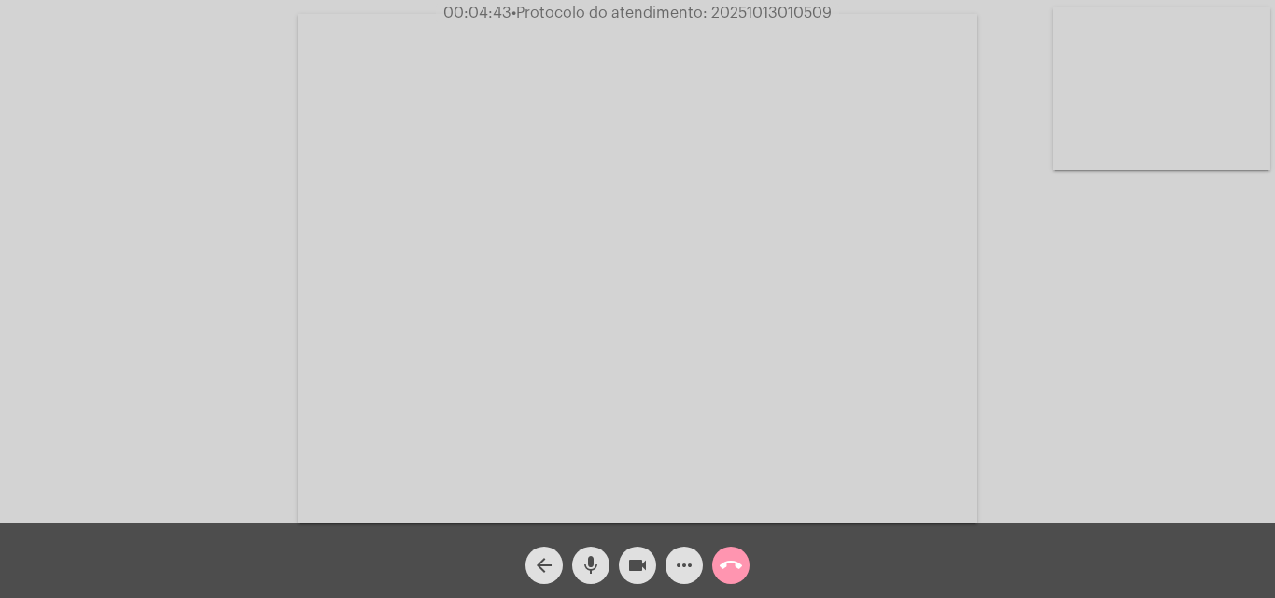
copy span "20251013010509"
click at [740, 567] on mat-icon "call_end" at bounding box center [731, 565] width 22 height 22
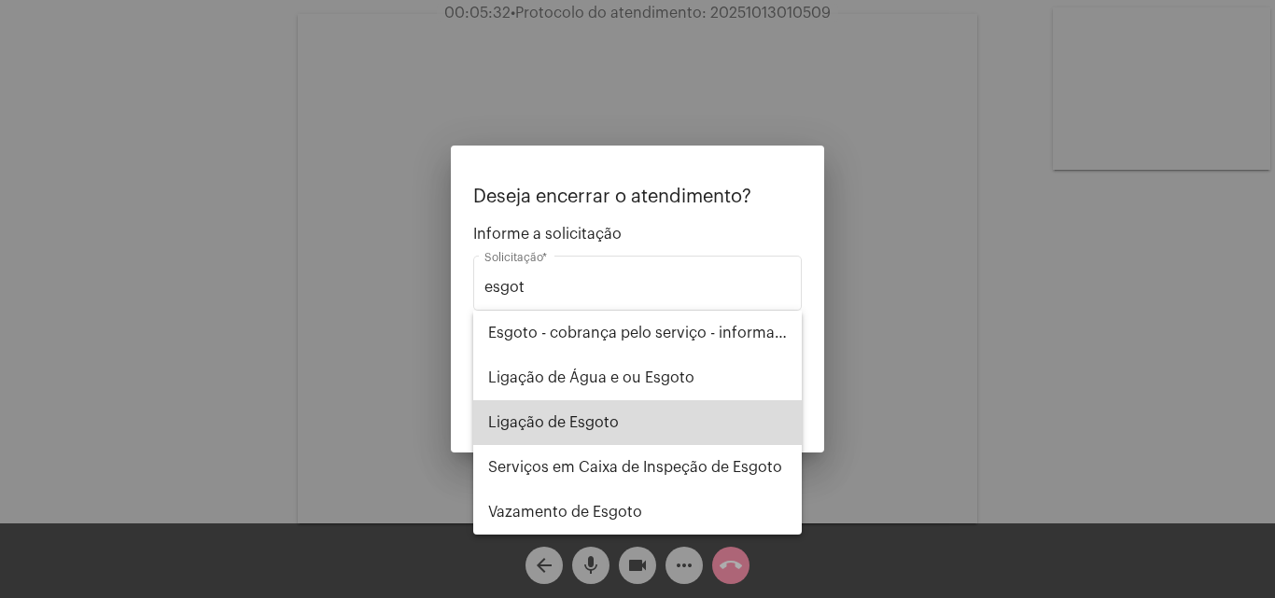
click at [602, 427] on span "Ligação de Esgoto" at bounding box center [637, 422] width 299 height 45
type input "Ligação de Esgoto"
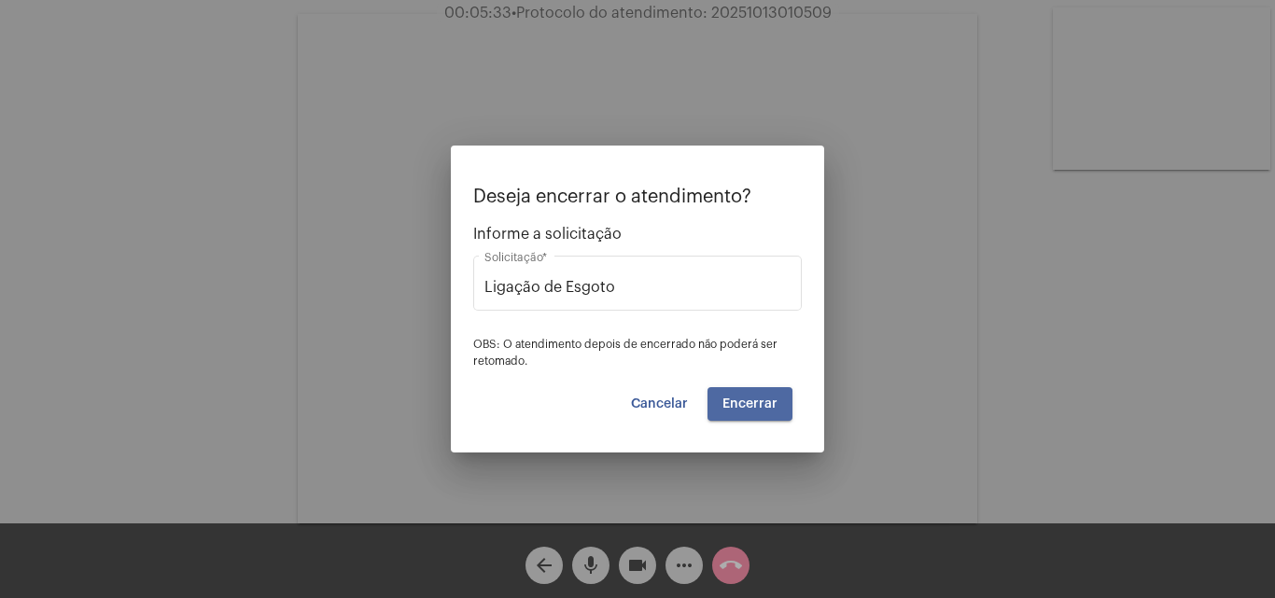
click at [745, 406] on span "Encerrar" at bounding box center [749, 404] width 55 height 13
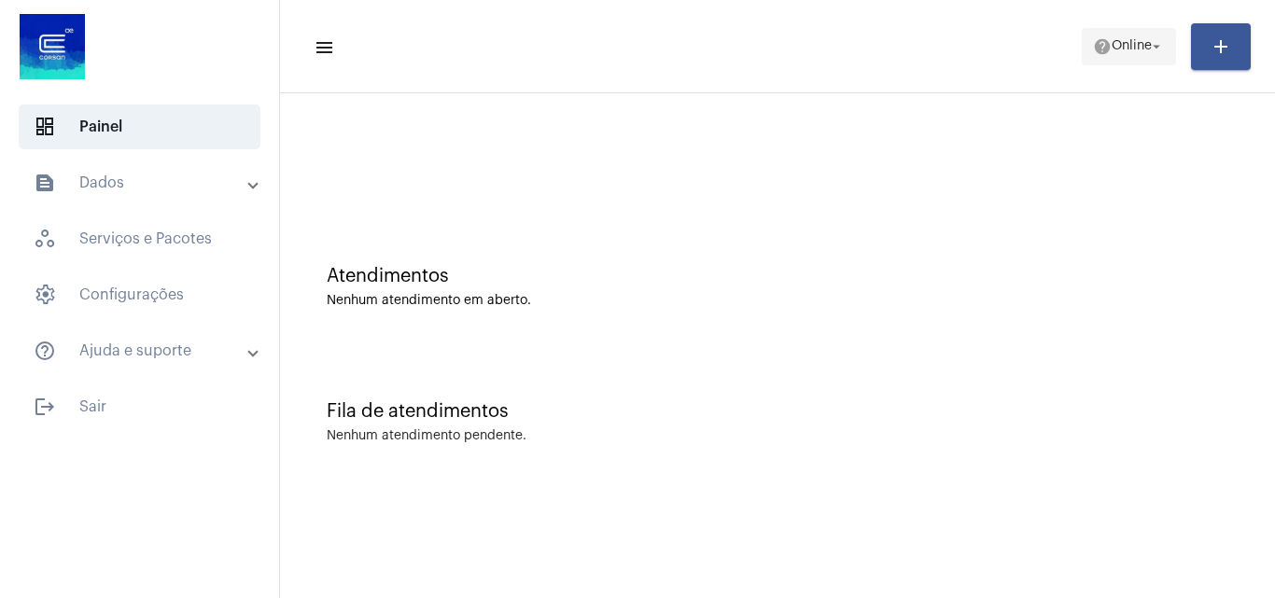
click at [1133, 40] on span "Online" at bounding box center [1132, 46] width 40 height 13
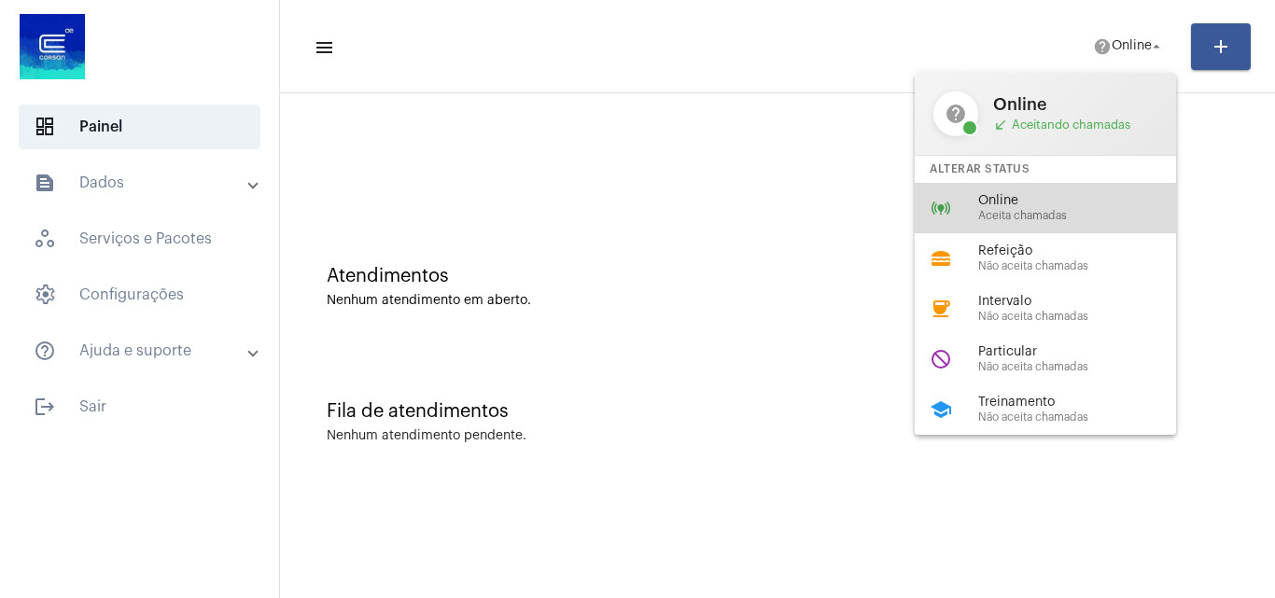
click at [1058, 190] on div "online_prediction Online Aceita chamadas" at bounding box center [1060, 208] width 291 height 50
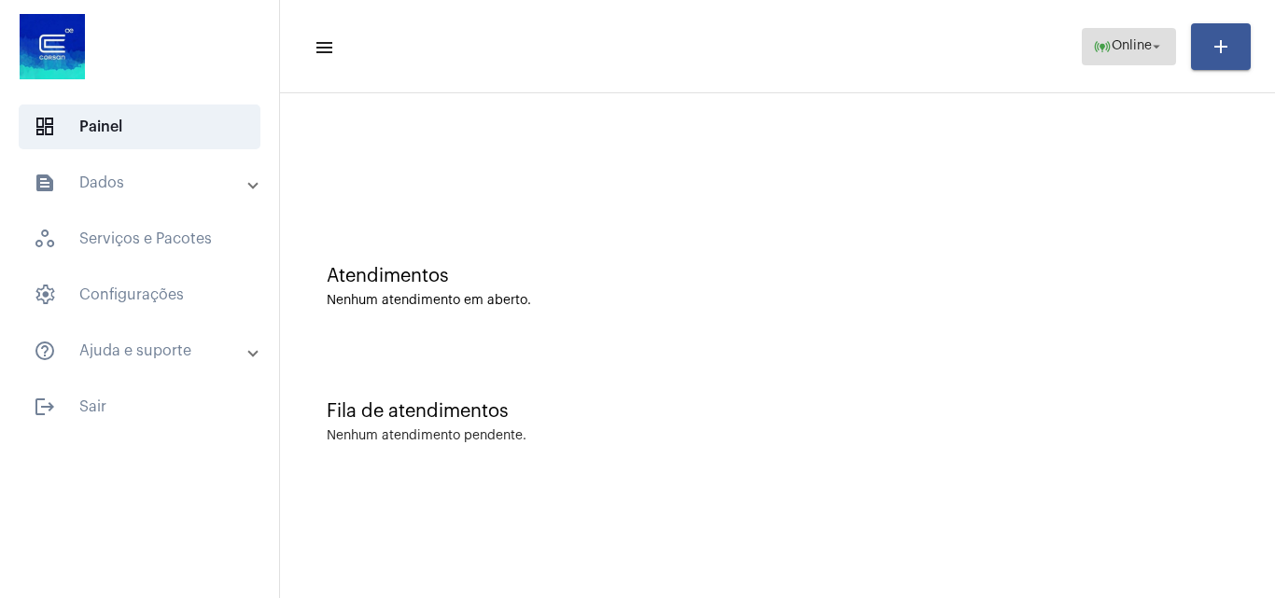
click at [1112, 40] on span "Online" at bounding box center [1132, 46] width 40 height 13
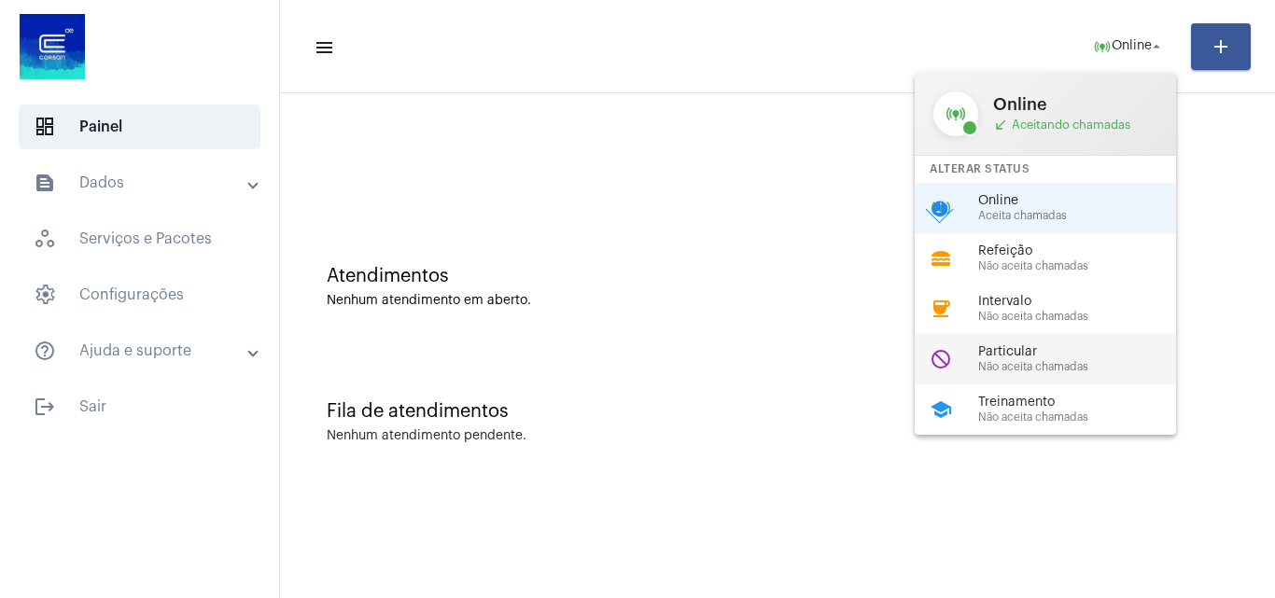
click at [1033, 354] on span "Particular" at bounding box center [1084, 352] width 213 height 14
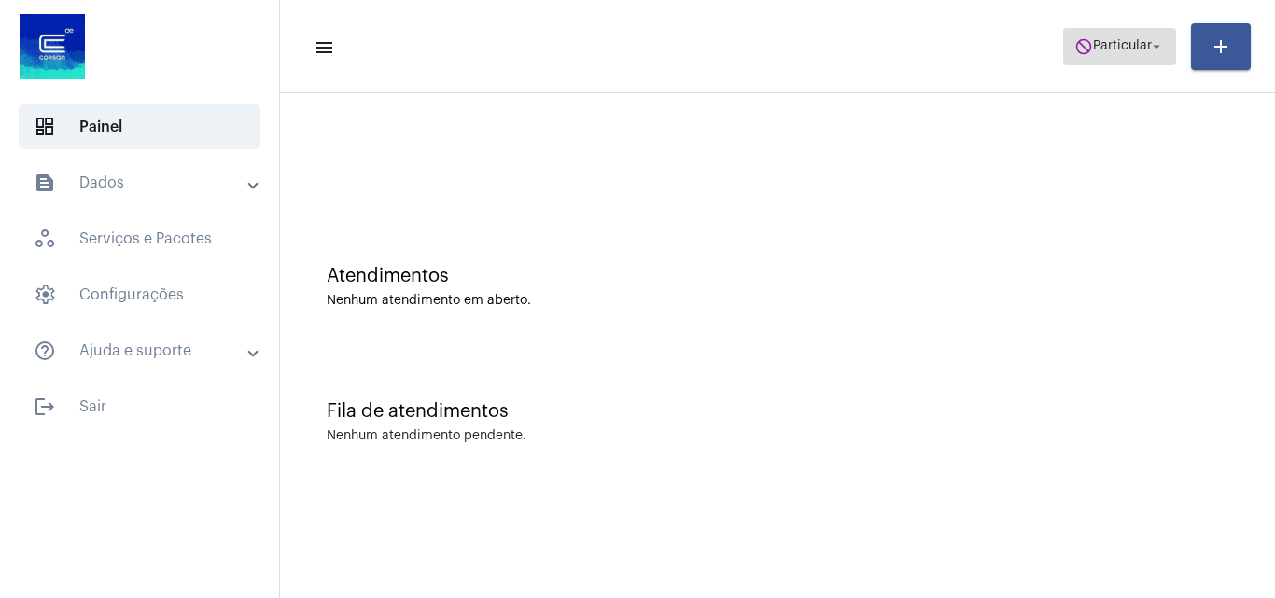
click at [1095, 42] on span "Particular" at bounding box center [1122, 46] width 59 height 13
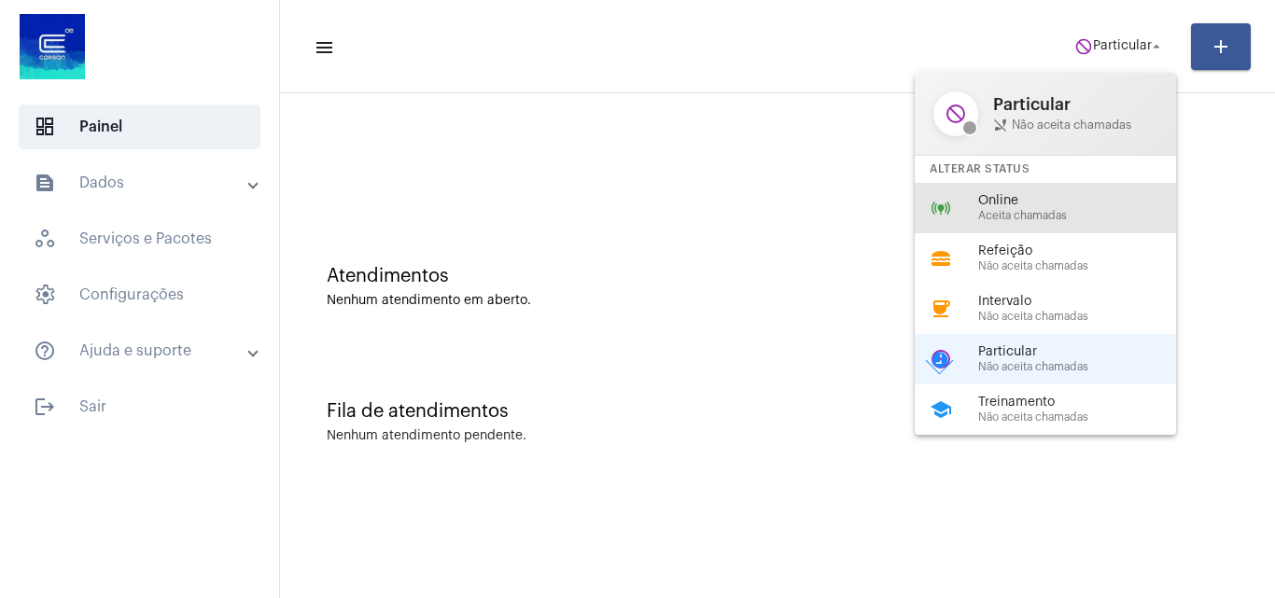
click at [982, 218] on div "online_prediction Online Aceita chamadas" at bounding box center [1060, 208] width 291 height 50
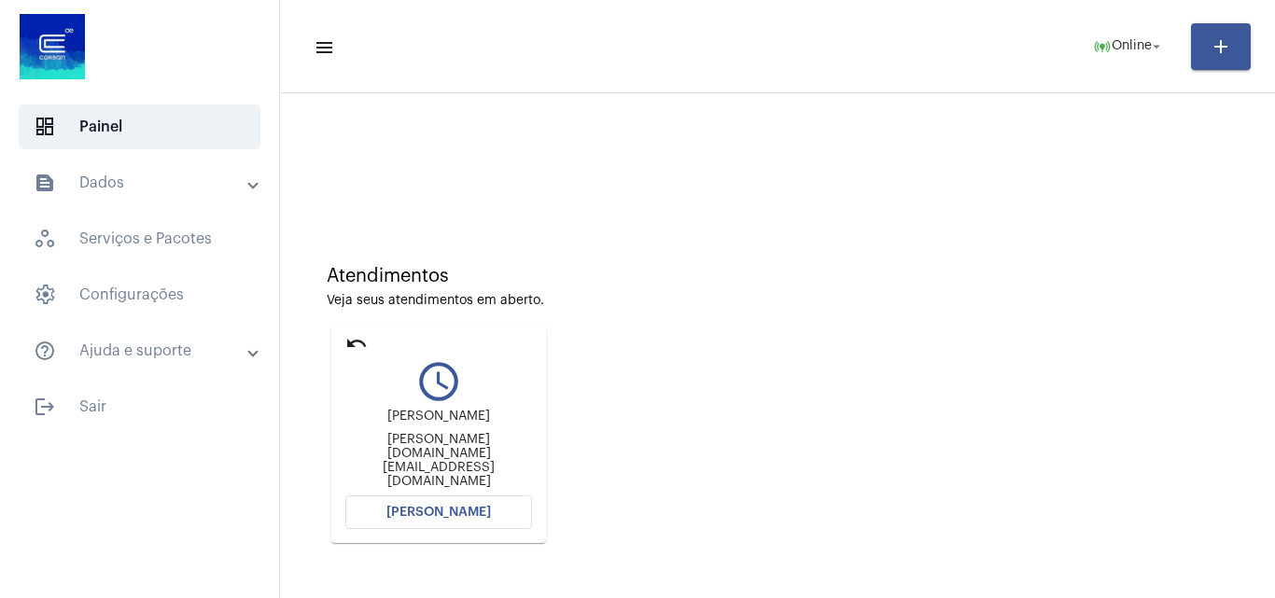
click at [462, 511] on span "[PERSON_NAME]" at bounding box center [438, 512] width 105 height 13
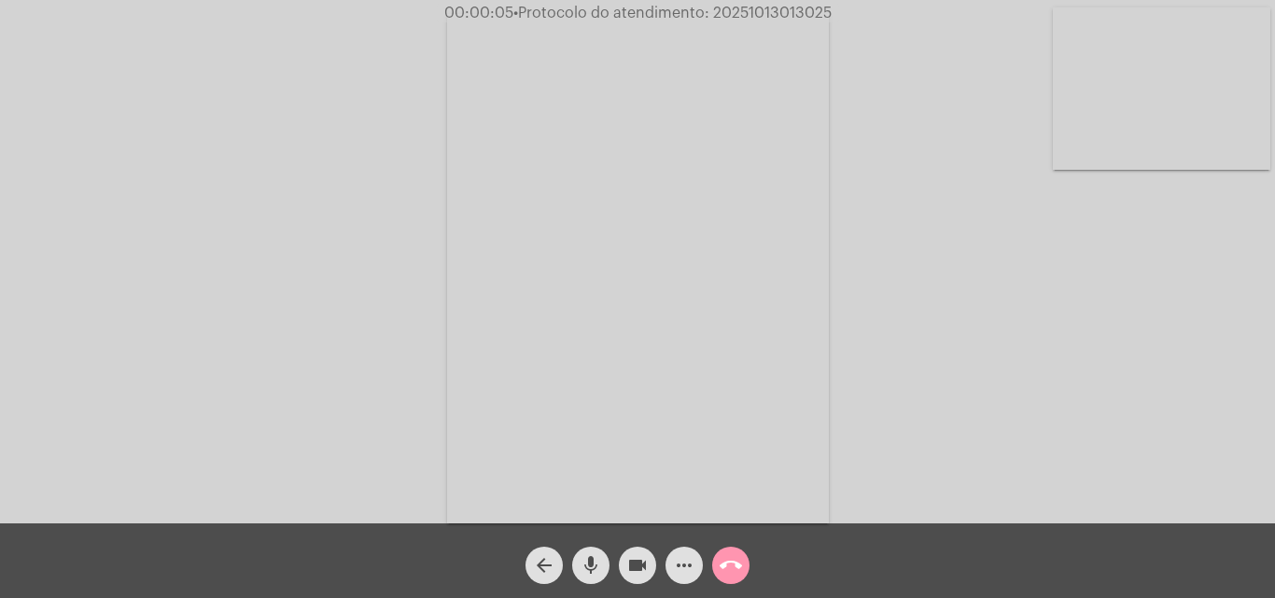
click at [1093, 343] on div "Acessando Câmera e Microfone..." at bounding box center [637, 267] width 1271 height 524
click at [598, 567] on mat-icon "mic" at bounding box center [591, 565] width 22 height 22
click at [628, 564] on mat-icon "videocam" at bounding box center [637, 565] width 22 height 22
click at [595, 558] on mat-icon "mic_off" at bounding box center [591, 565] width 22 height 22
click at [597, 570] on mat-icon "mic" at bounding box center [591, 565] width 22 height 22
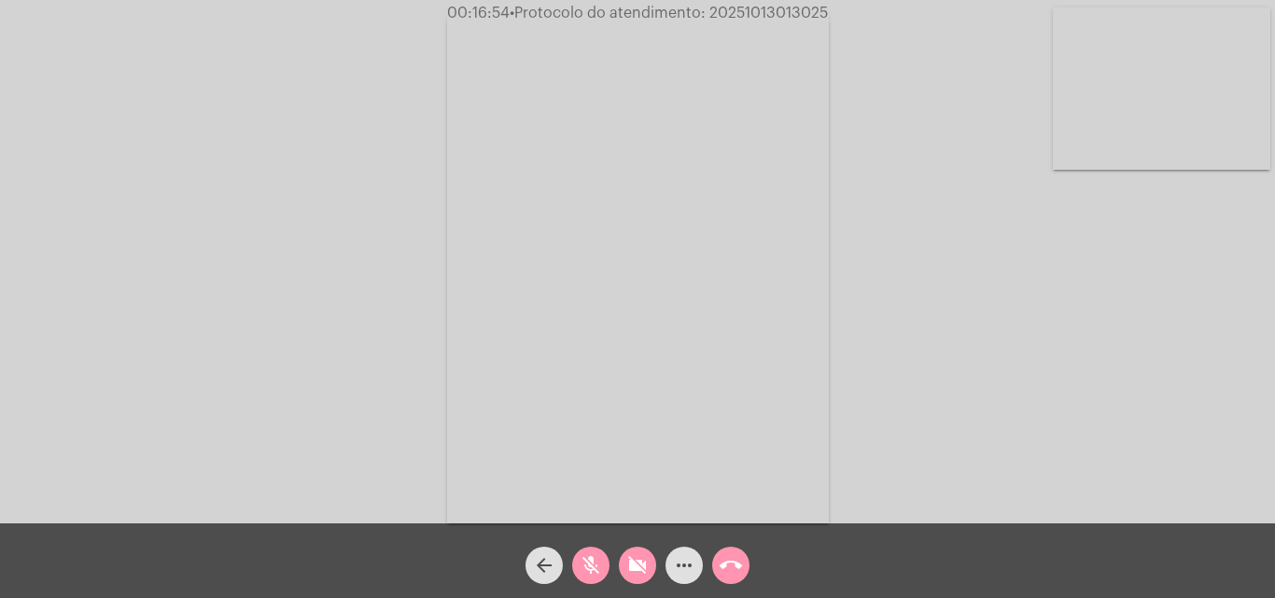
drag, startPoint x: 600, startPoint y: 557, endPoint x: 624, endPoint y: 567, distance: 26.0
click at [601, 558] on mat-icon "mic_off" at bounding box center [591, 565] width 22 height 22
click at [627, 567] on mat-icon "videocam_off" at bounding box center [637, 565] width 22 height 22
click at [735, 14] on span "• Protocolo do atendimento: 20251013013025" at bounding box center [669, 13] width 318 height 15
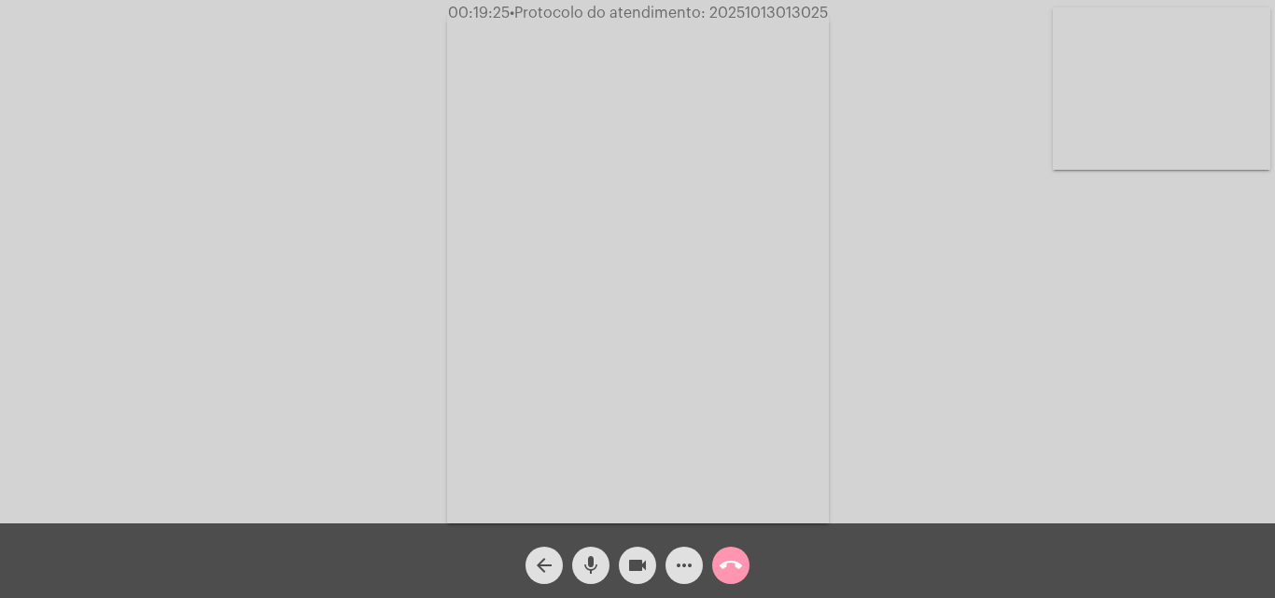
copy span "20251013013025"
click at [734, 561] on mat-icon "call_end" at bounding box center [731, 565] width 22 height 22
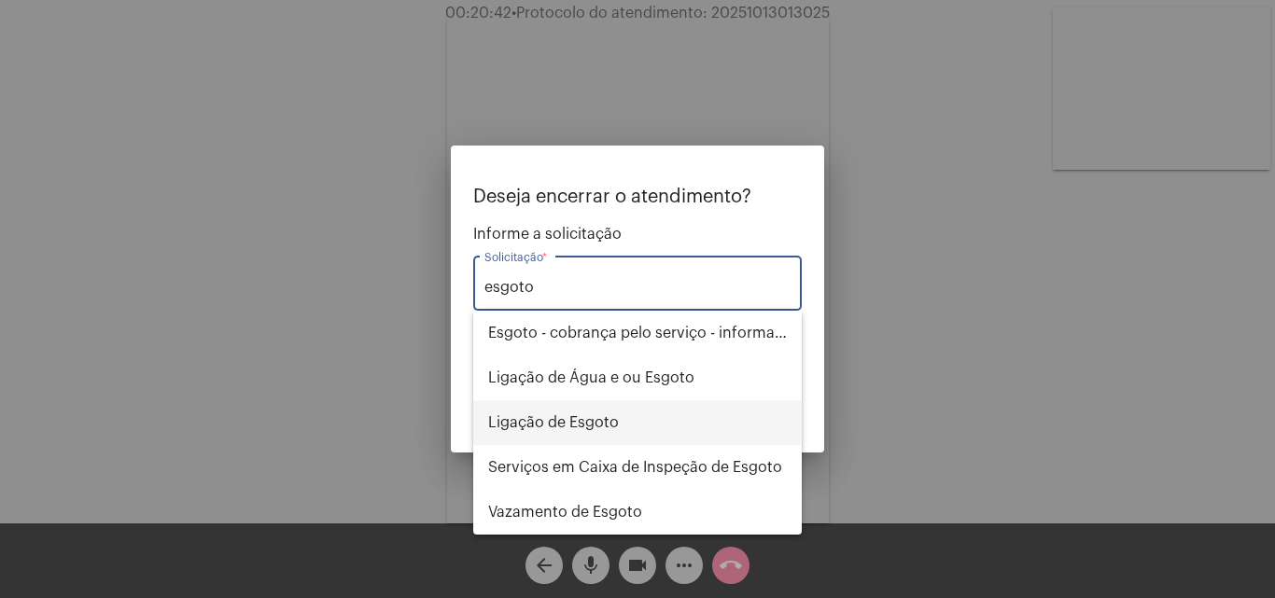
click at [592, 420] on span "Ligação de Esgoto" at bounding box center [637, 422] width 299 height 45
type input "Ligação de Esgoto"
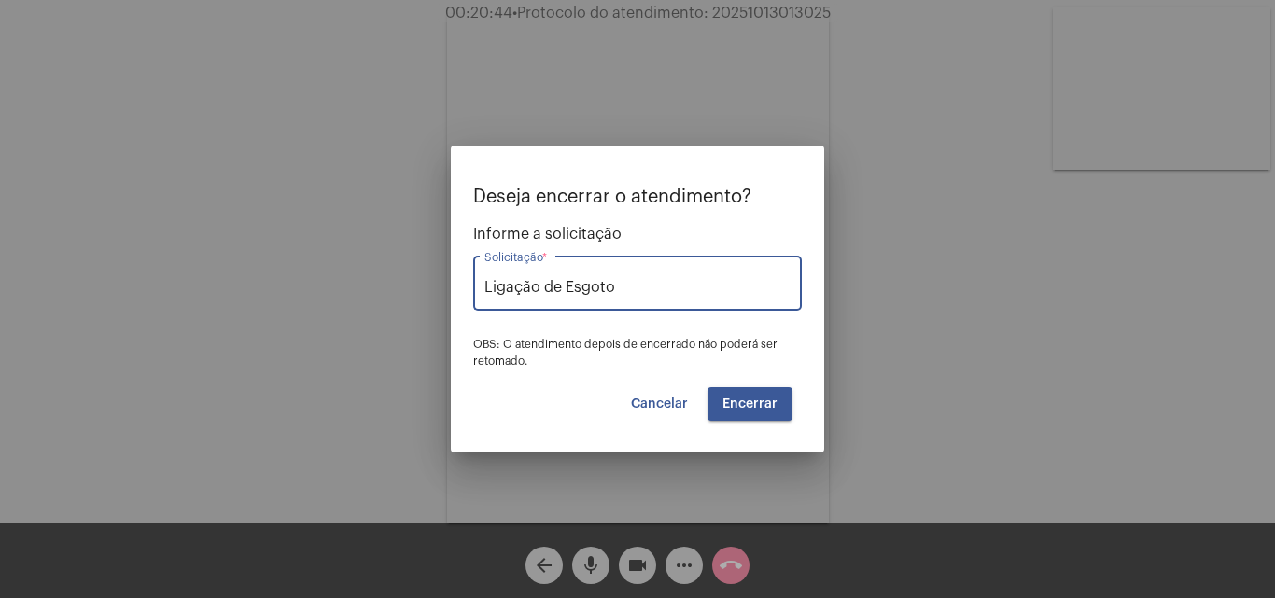
click at [757, 401] on span "Encerrar" at bounding box center [749, 404] width 55 height 13
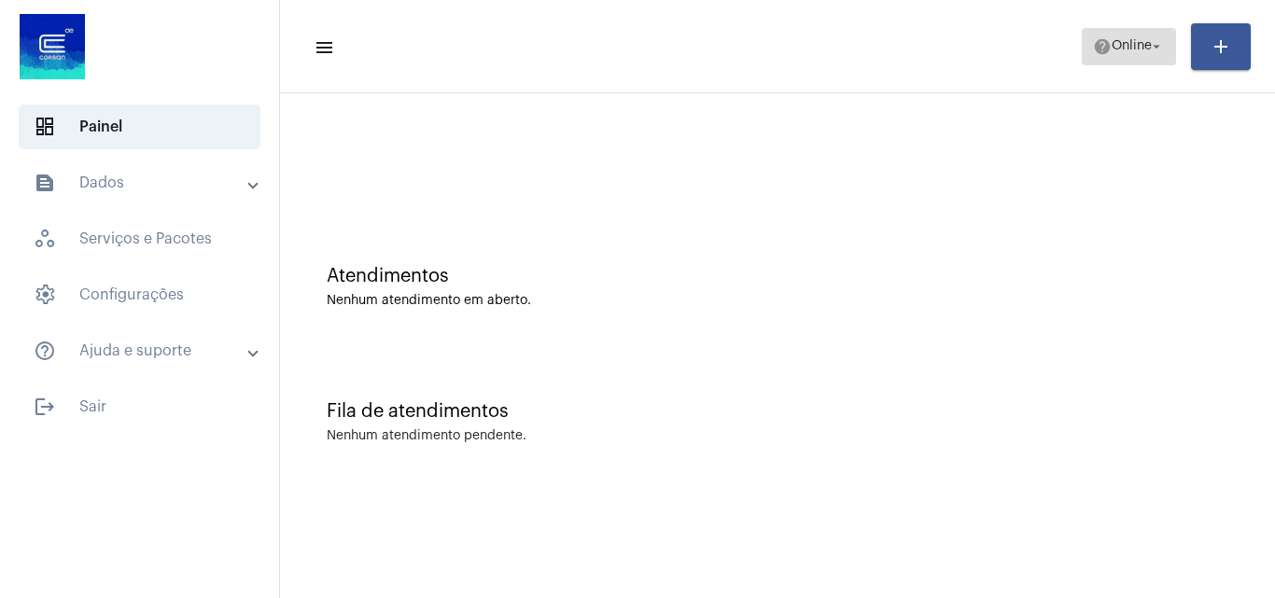
click at [1121, 51] on span "Online" at bounding box center [1132, 46] width 40 height 13
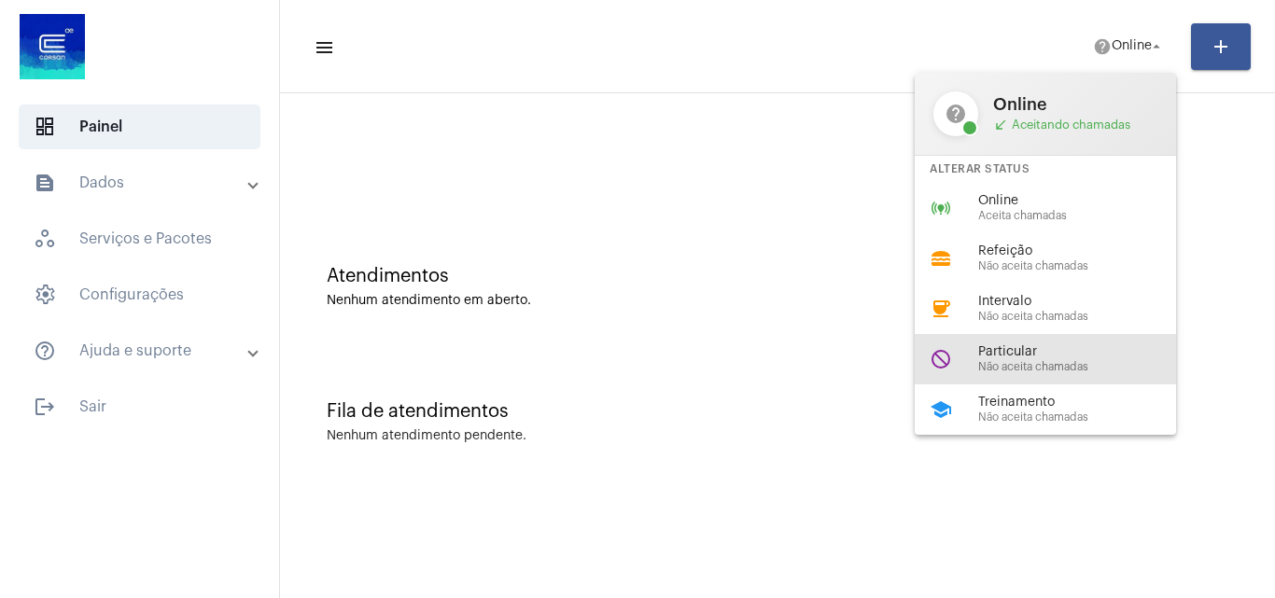
click at [1034, 361] on span "Não aceita chamadas" at bounding box center [1084, 367] width 213 height 12
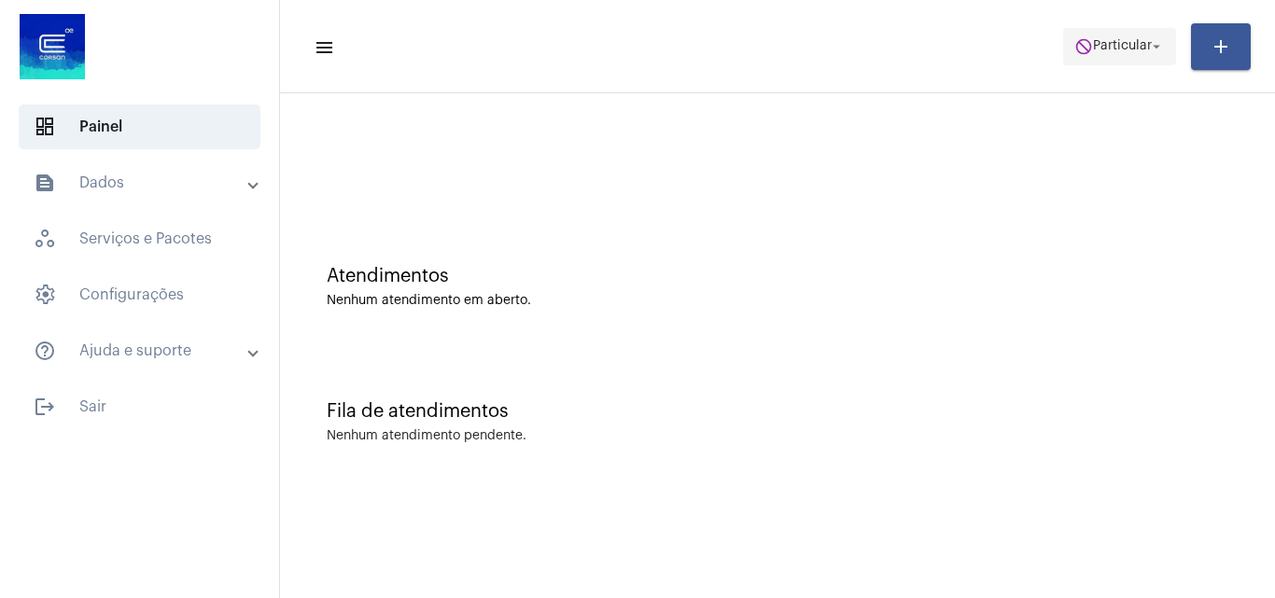
click at [1116, 54] on span "do_not_disturb Particular arrow_drop_down" at bounding box center [1119, 46] width 91 height 34
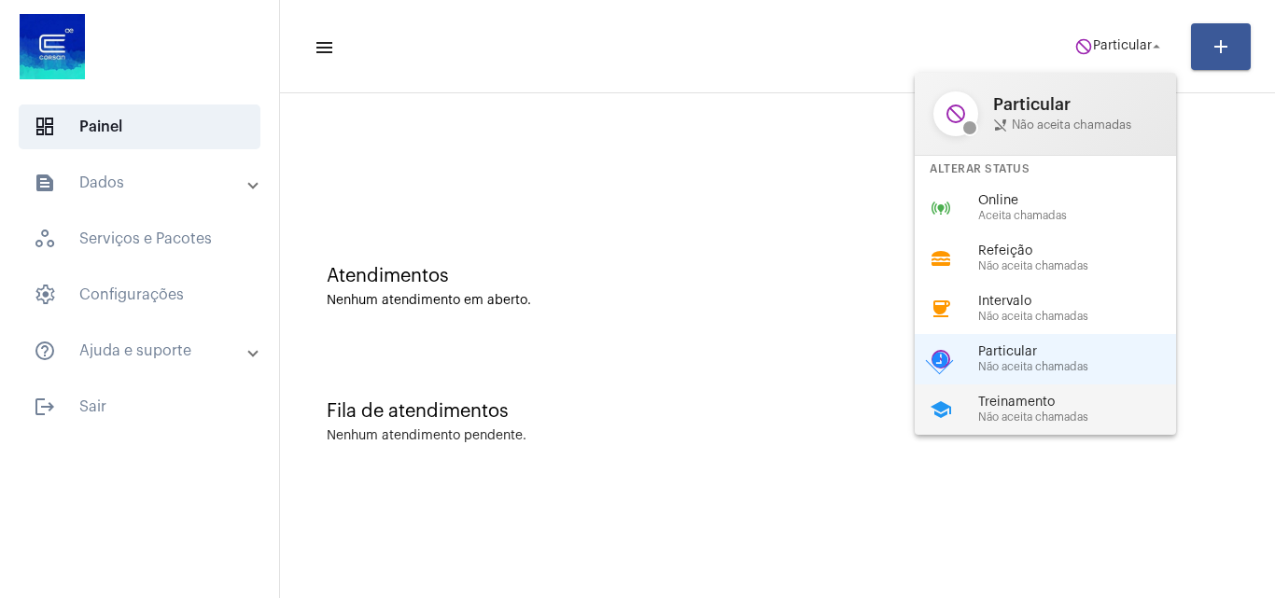
click at [1009, 421] on span "Não aceita chamadas" at bounding box center [1084, 418] width 213 height 12
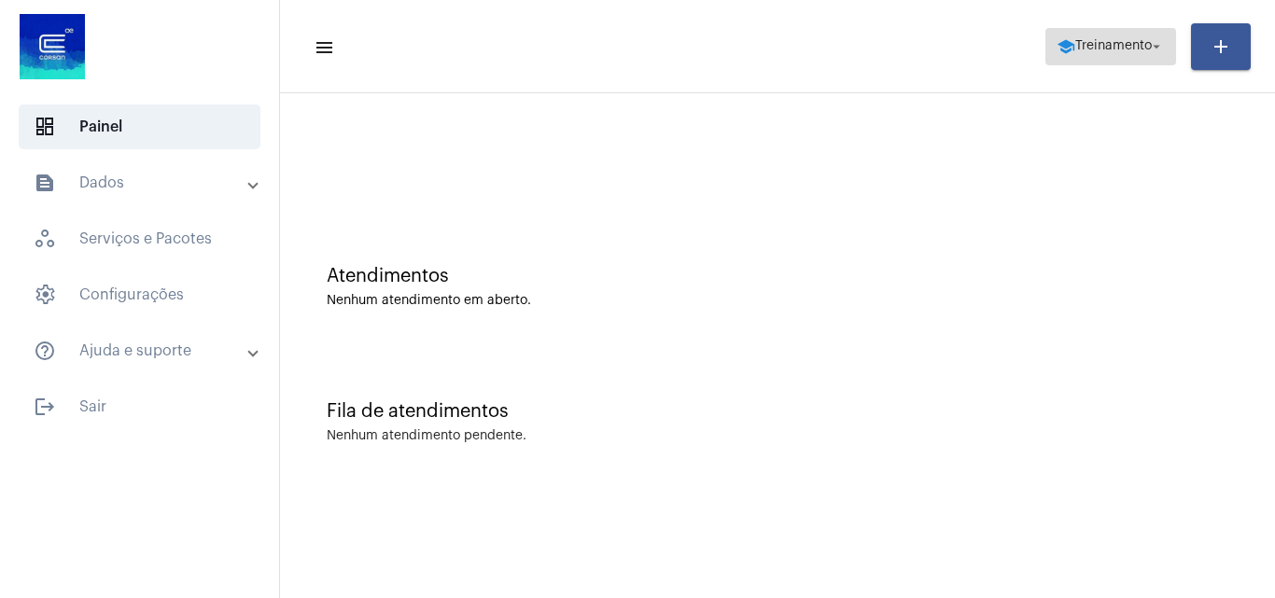
click at [1111, 47] on span "Treinamento" at bounding box center [1113, 46] width 77 height 13
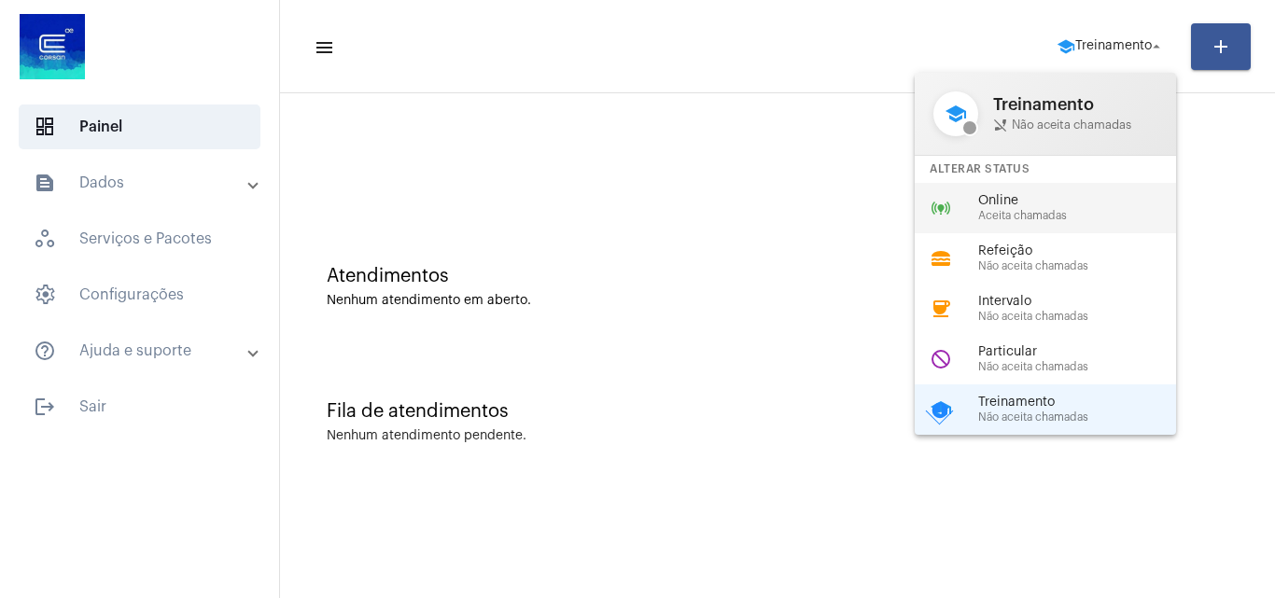
click at [1063, 207] on span "Online" at bounding box center [1084, 201] width 213 height 14
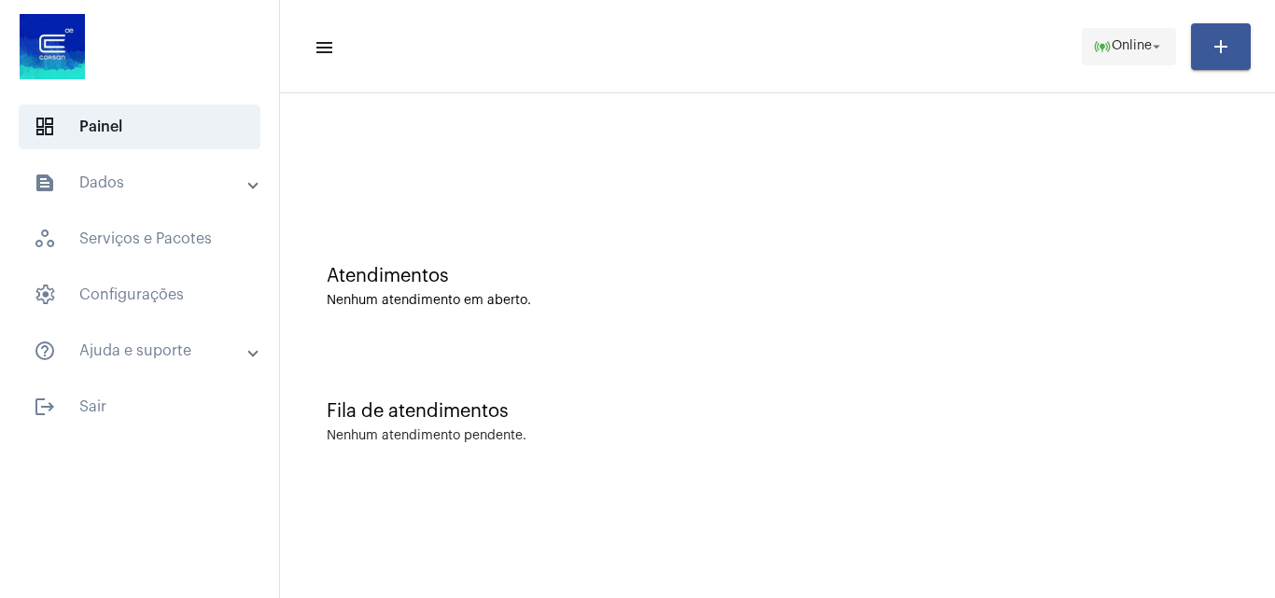
click at [1116, 54] on span "online_prediction Online arrow_drop_down" at bounding box center [1129, 46] width 72 height 34
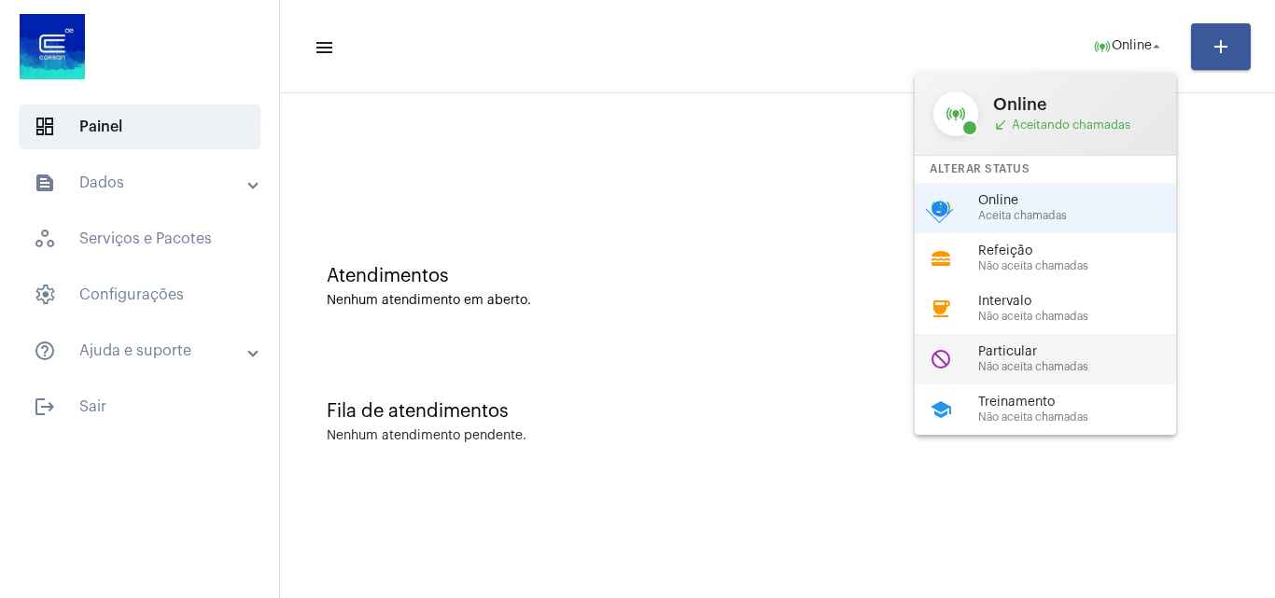
click at [1016, 349] on span "Particular" at bounding box center [1084, 352] width 213 height 14
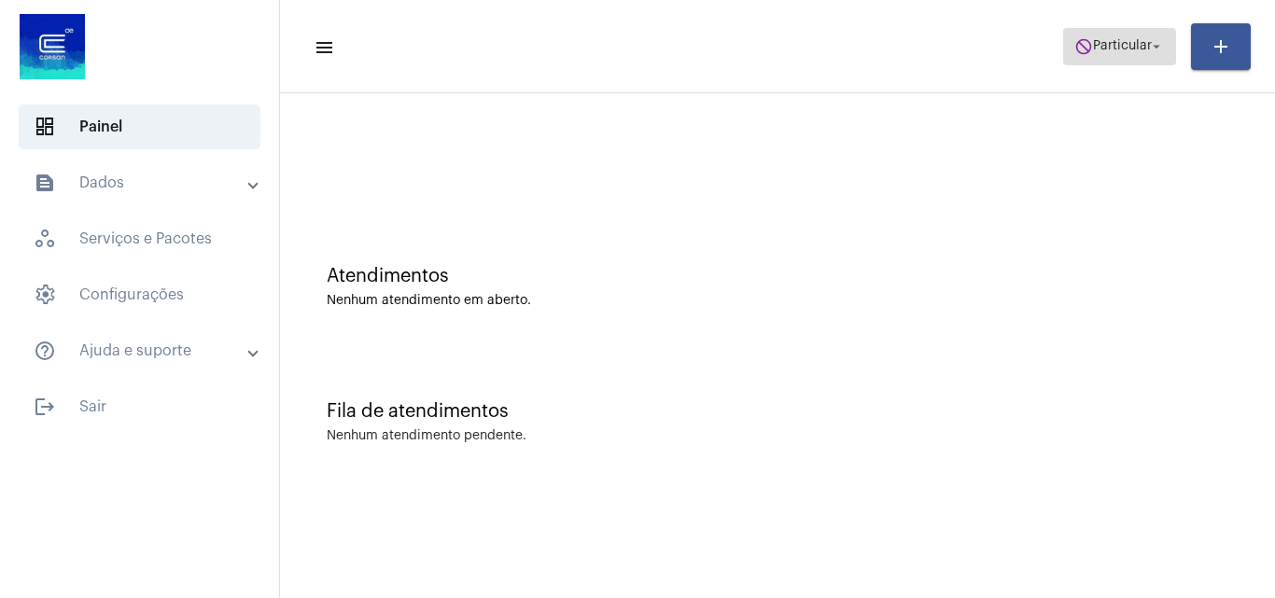
click at [1083, 41] on mat-icon "do_not_disturb" at bounding box center [1083, 46] width 19 height 19
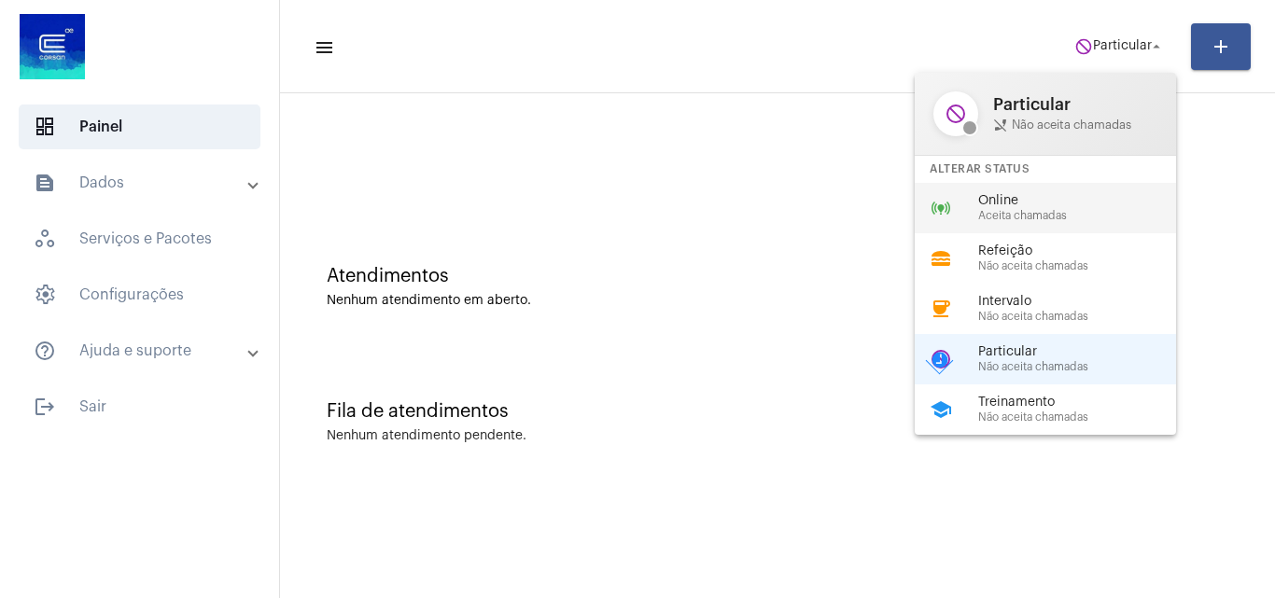
click at [996, 208] on div "Online Aceita chamadas" at bounding box center [1084, 208] width 213 height 28
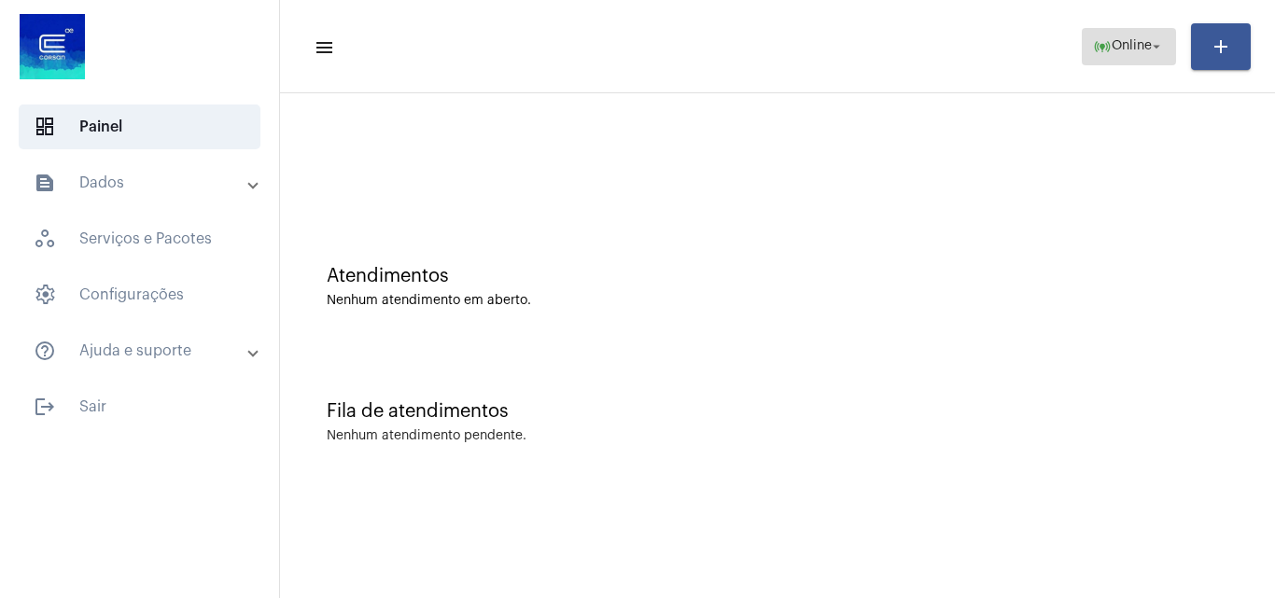
click at [1122, 56] on span "online_prediction Online arrow_drop_down" at bounding box center [1129, 46] width 72 height 34
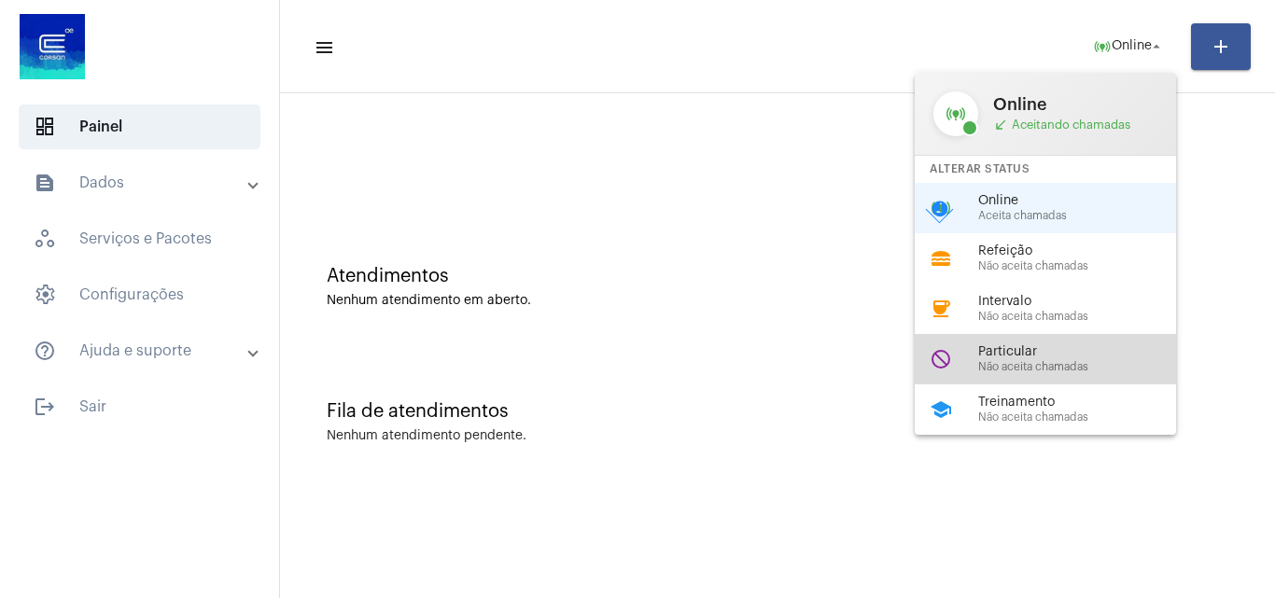
click at [1001, 364] on span "Não aceita chamadas" at bounding box center [1084, 367] width 213 height 12
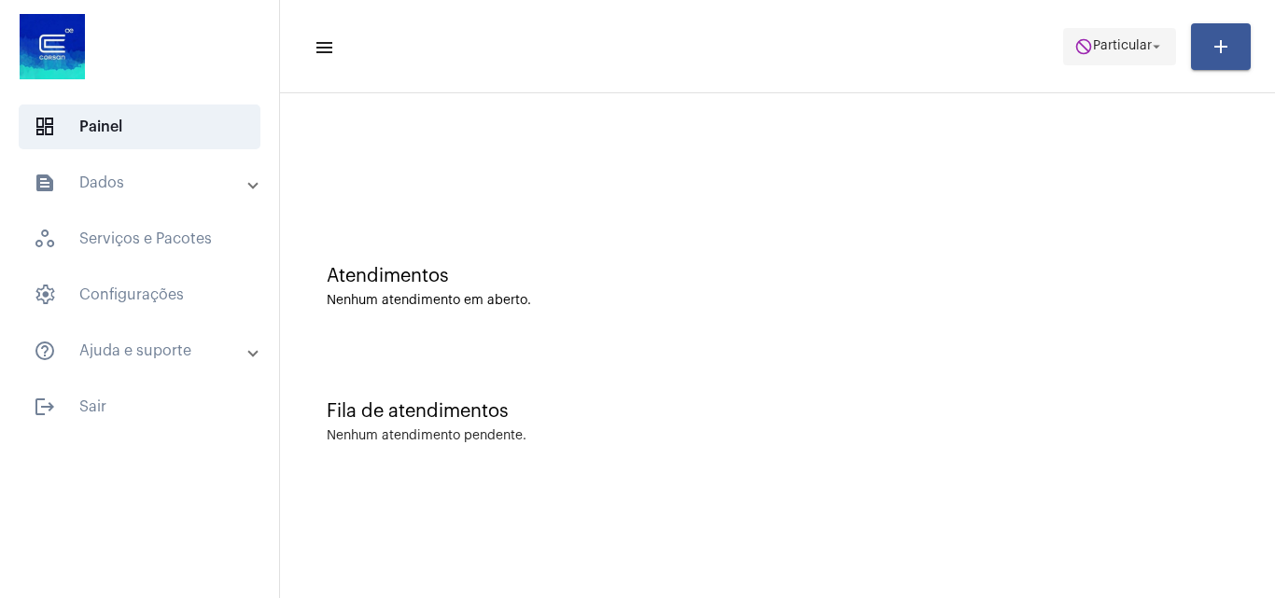
click at [1131, 50] on span "Particular" at bounding box center [1122, 46] width 59 height 13
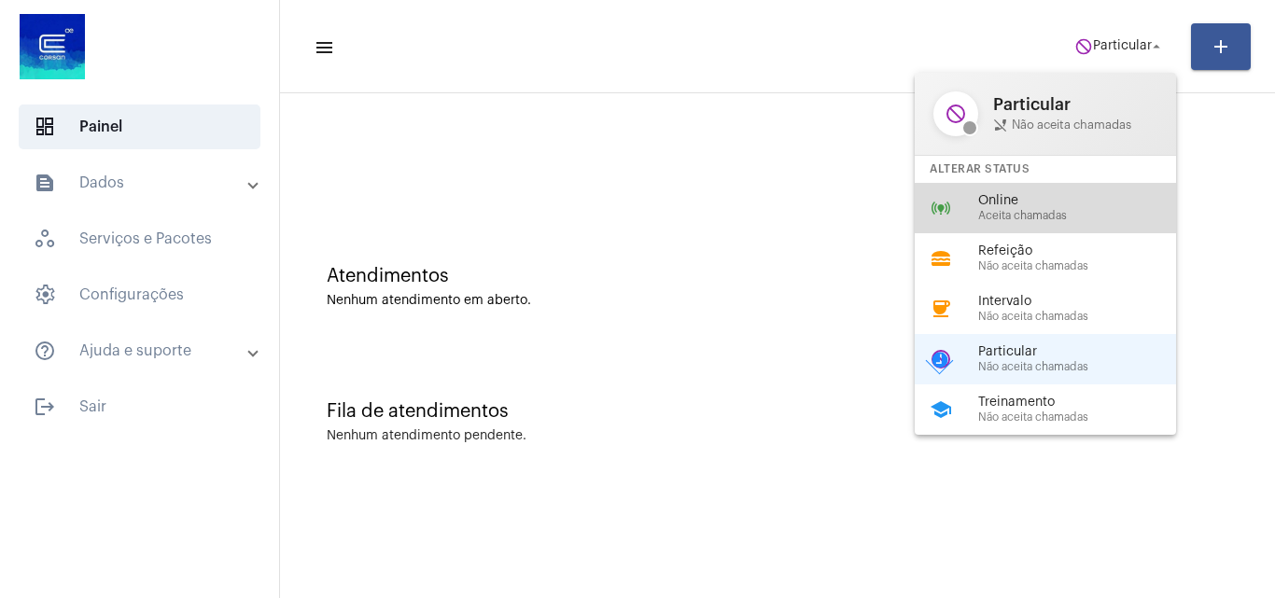
click at [1020, 204] on span "Online" at bounding box center [1084, 201] width 213 height 14
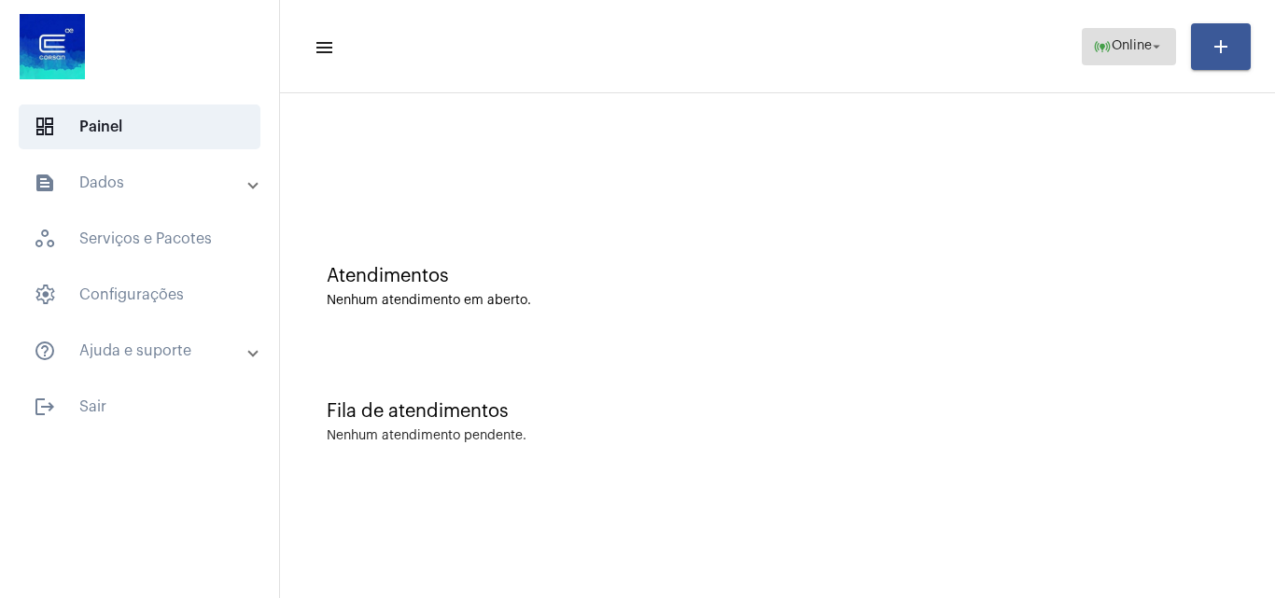
click at [1121, 40] on span "Online" at bounding box center [1132, 46] width 40 height 13
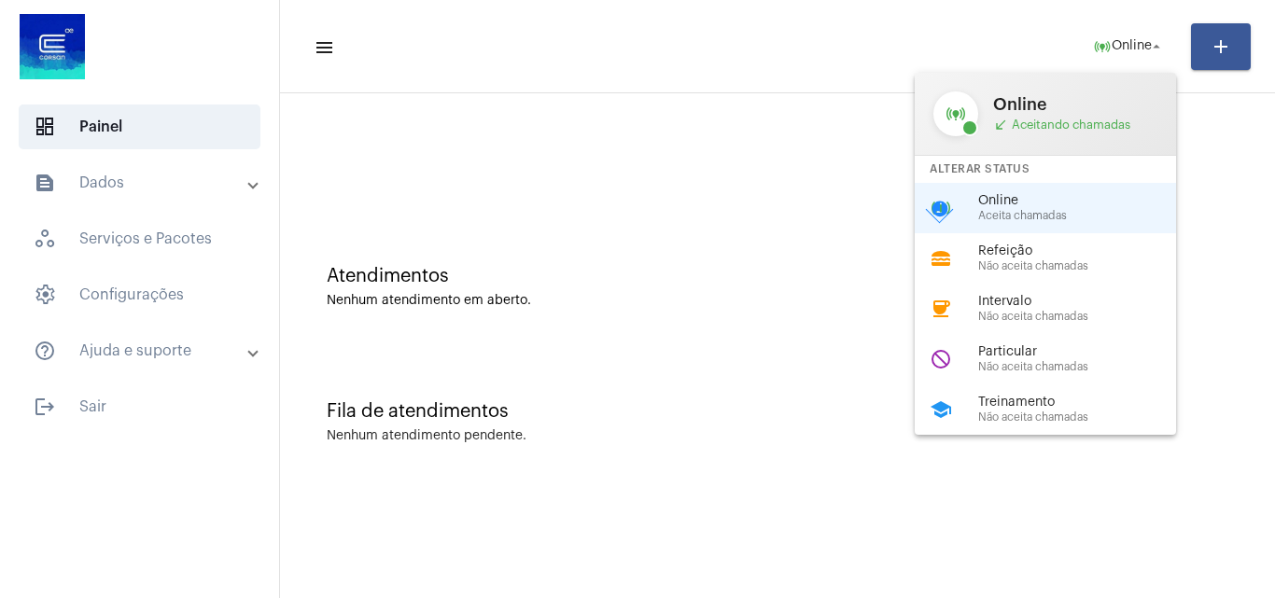
click at [743, 313] on div at bounding box center [637, 299] width 1275 height 598
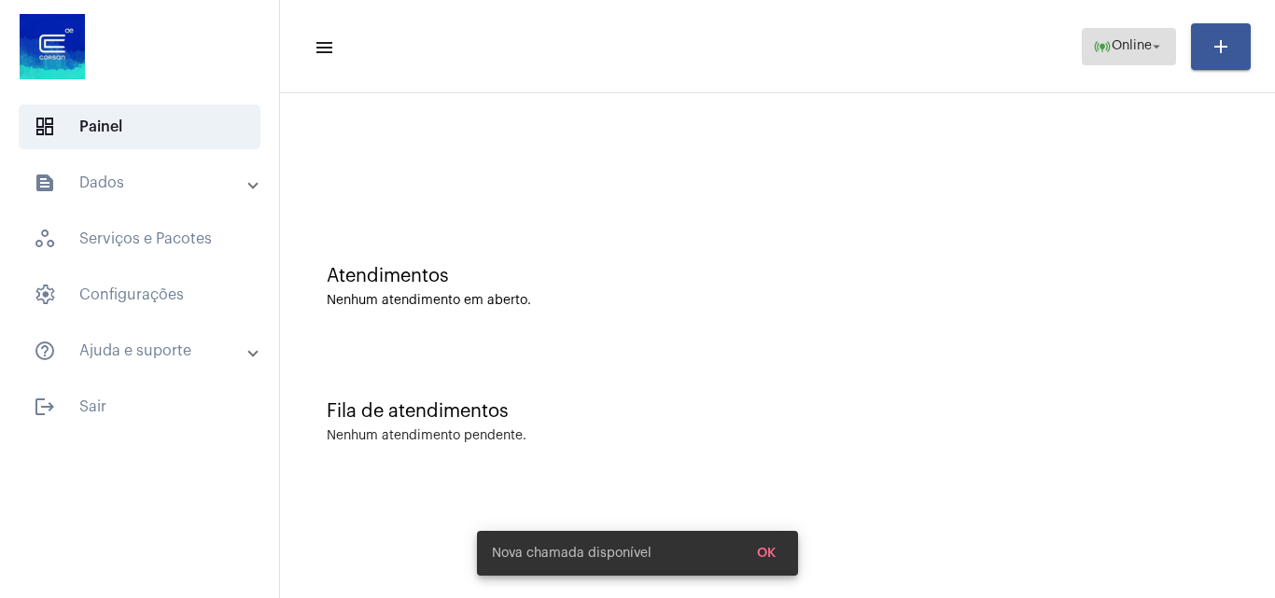
click at [1093, 51] on mat-icon "online_prediction" at bounding box center [1102, 46] width 19 height 19
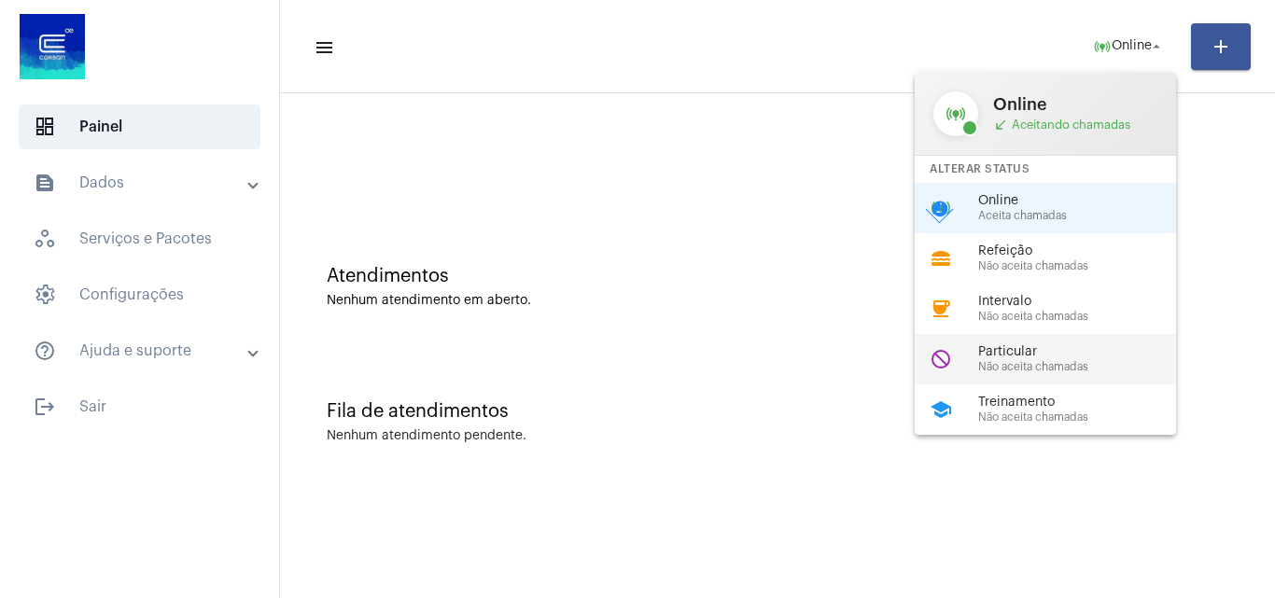
click at [1038, 342] on div "do_not_disturb Particular Não aceita chamadas" at bounding box center [1060, 359] width 291 height 50
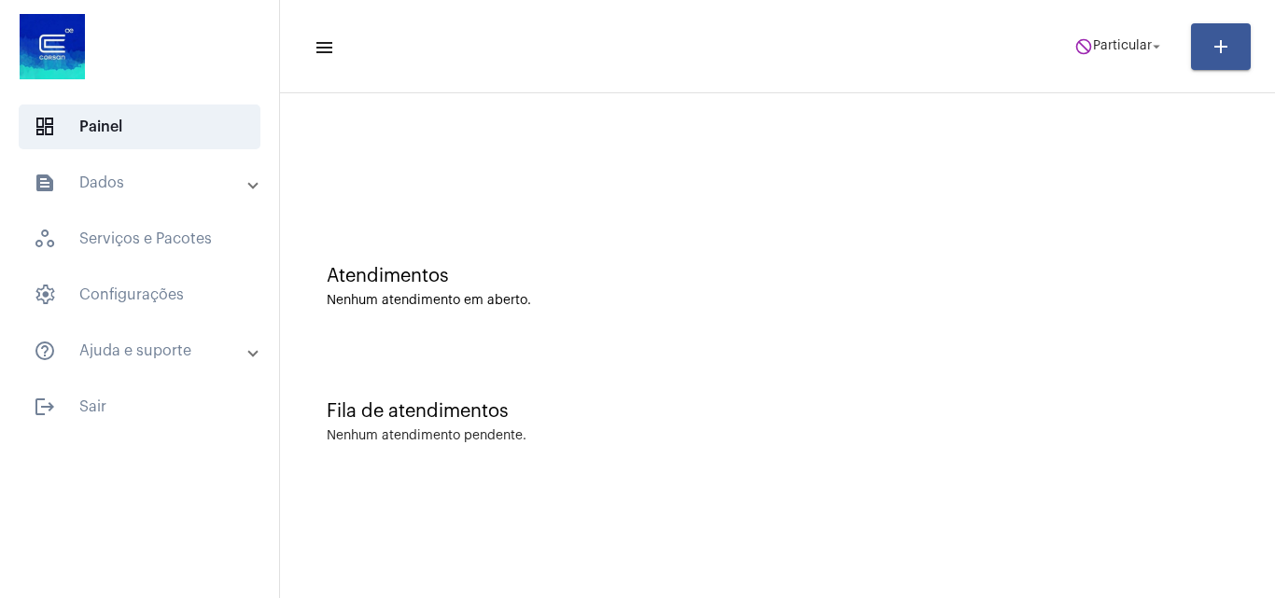
drag, startPoint x: 1093, startPoint y: 16, endPoint x: 1090, endPoint y: 25, distance: 9.7
click at [1093, 17] on mat-toolbar "menu do_not_disturb Particular arrow_drop_down add" at bounding box center [777, 46] width 995 height 93
click at [1090, 31] on button "do_not_disturb Particular arrow_drop_down" at bounding box center [1119, 46] width 113 height 37
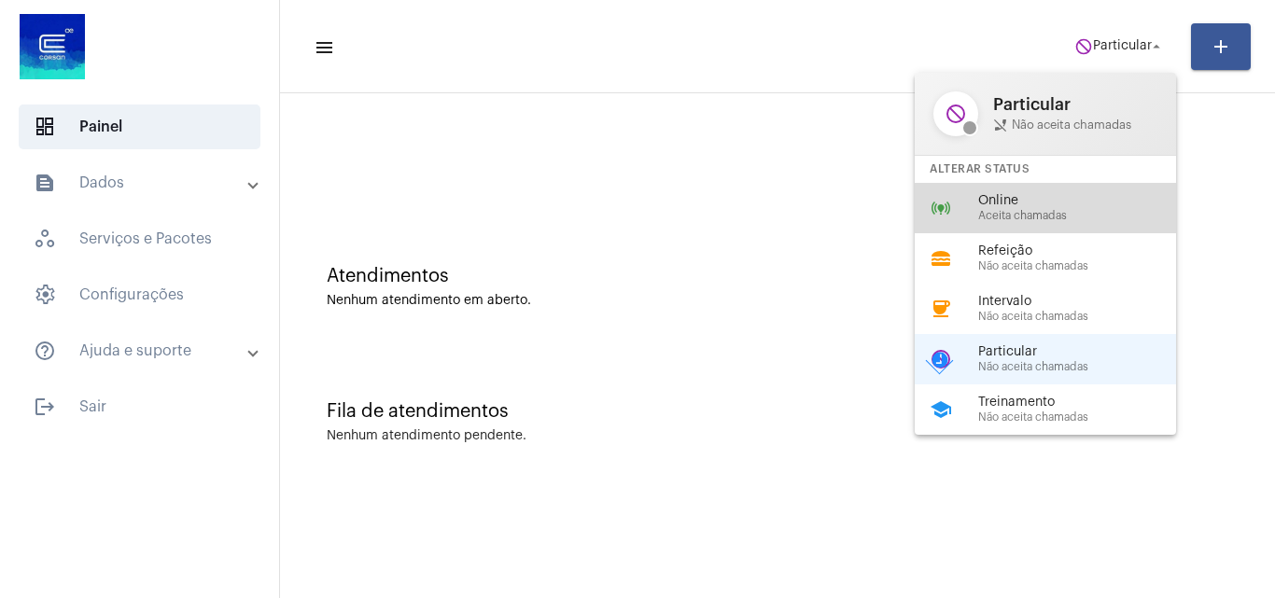
click at [1030, 197] on span "Online" at bounding box center [1084, 201] width 213 height 14
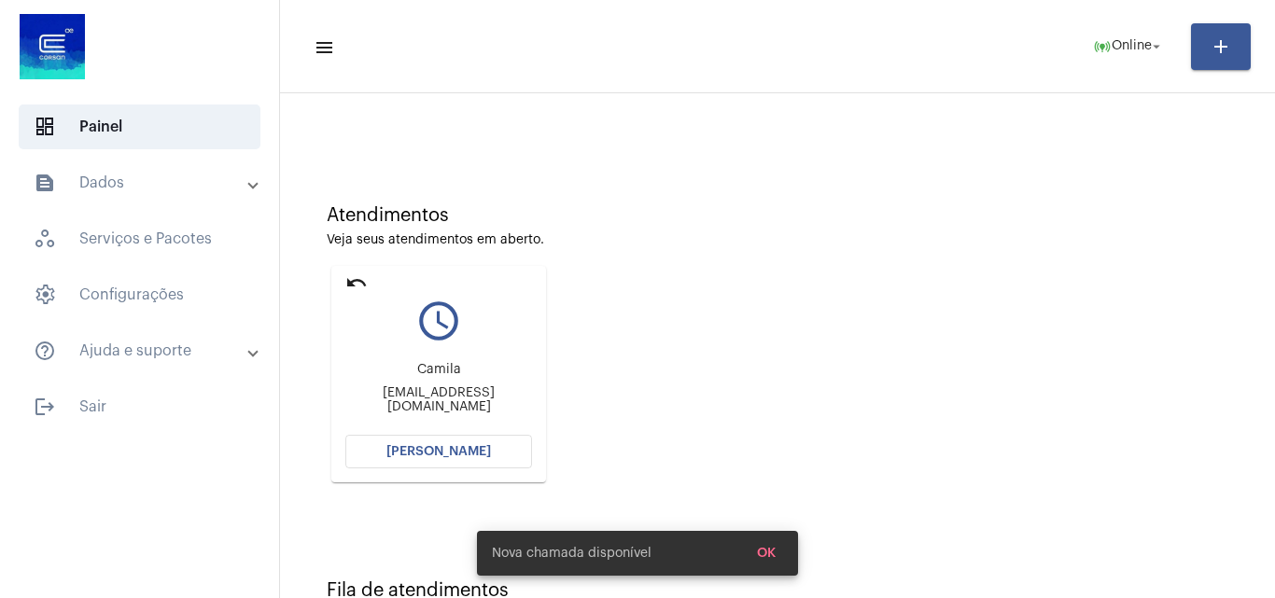
scroll to position [93, 0]
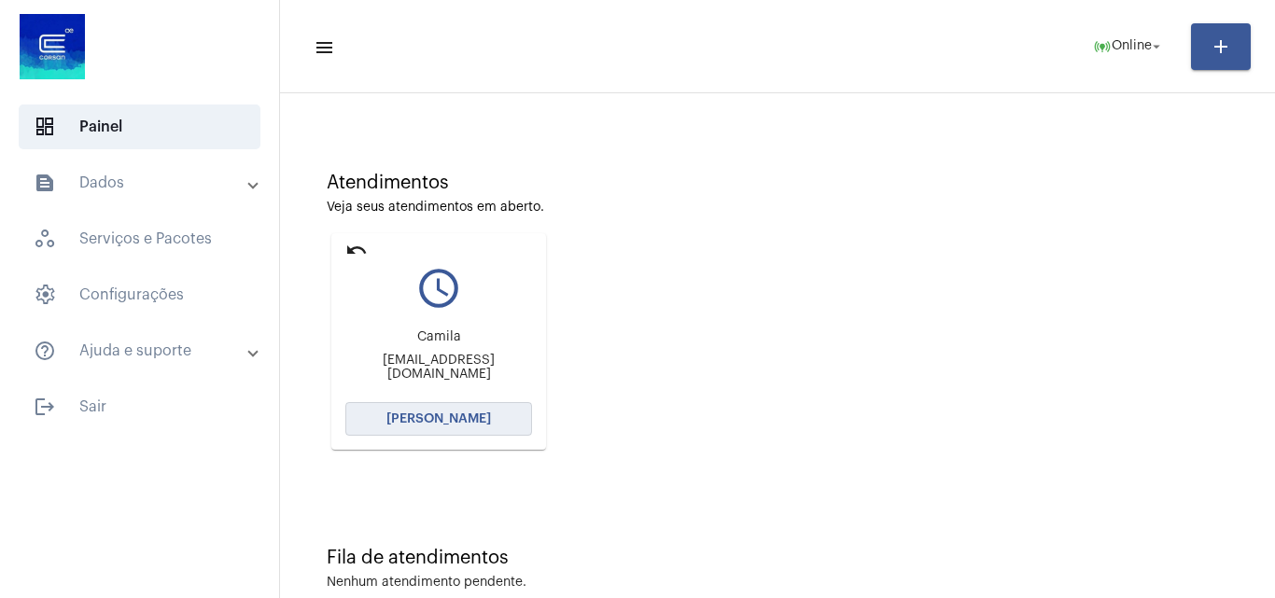
click at [455, 414] on span "[PERSON_NAME]" at bounding box center [438, 419] width 105 height 13
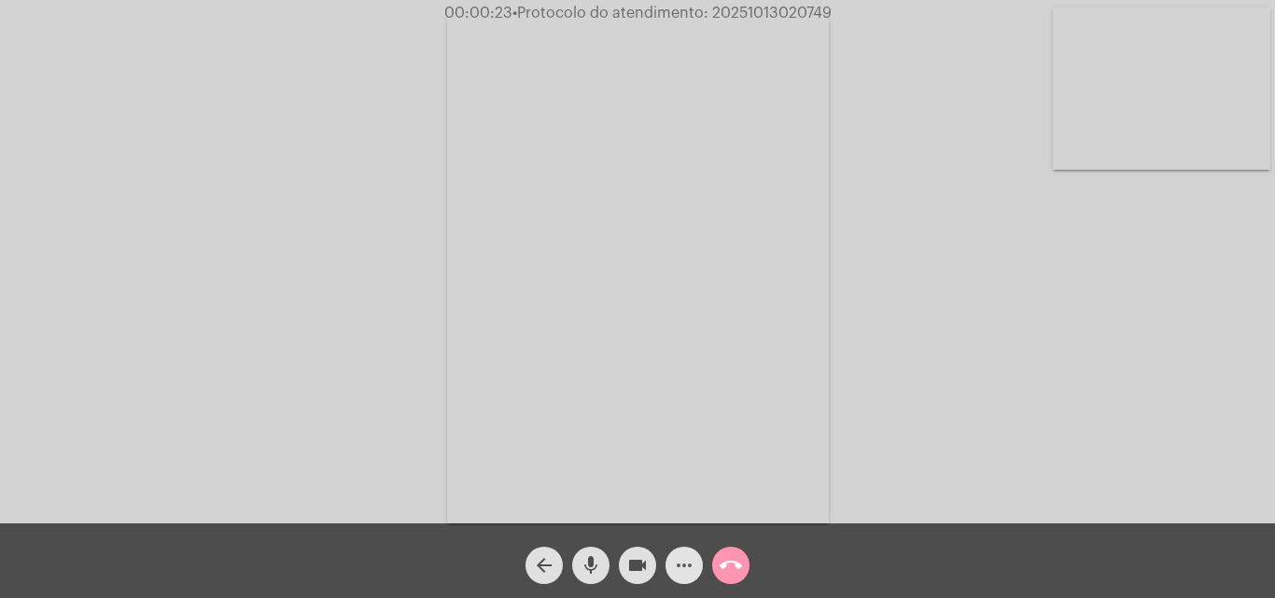
click at [679, 566] on mat-icon "more_horiz" at bounding box center [684, 565] width 22 height 22
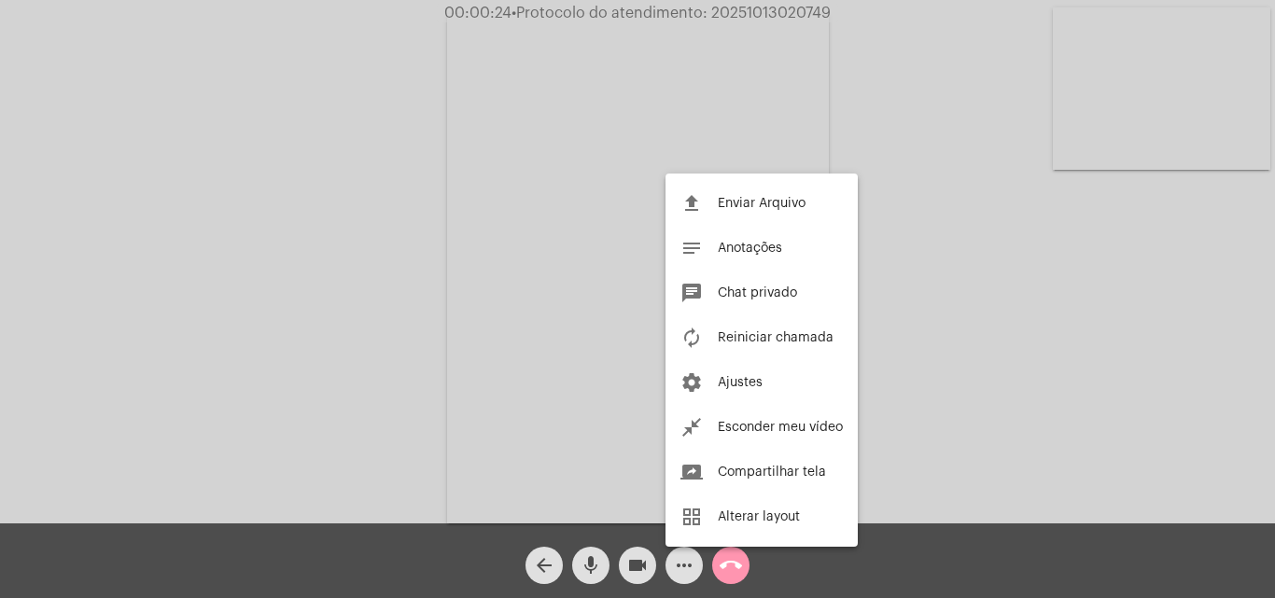
click at [419, 213] on div at bounding box center [637, 299] width 1275 height 598
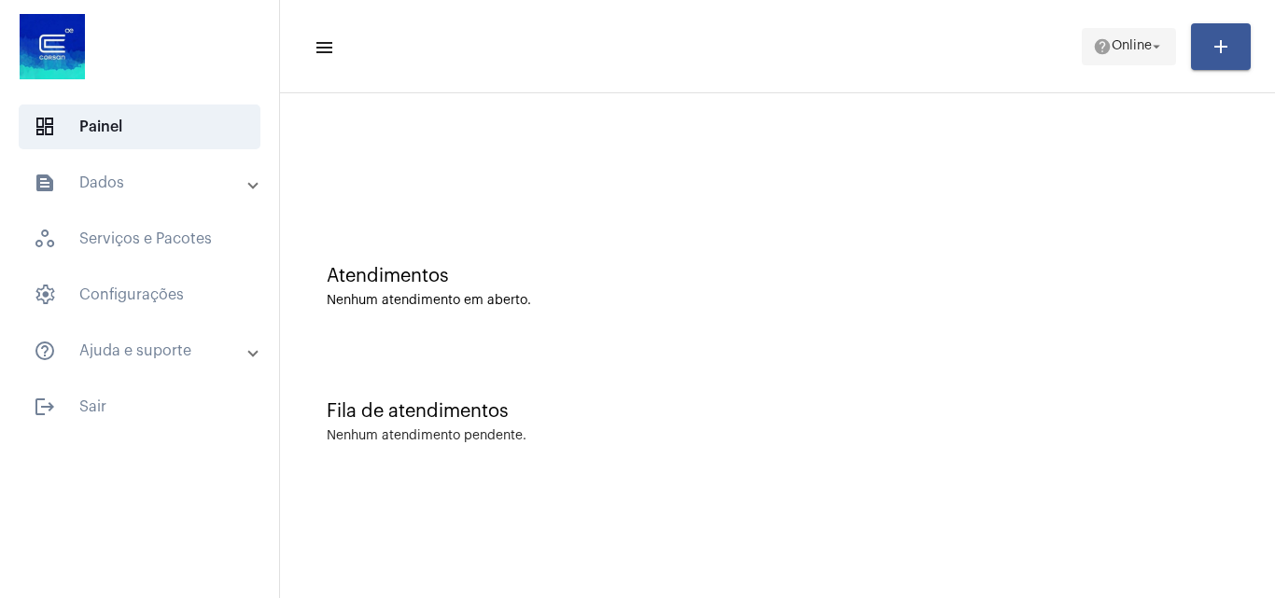
click at [1082, 49] on button "help Online arrow_drop_down" at bounding box center [1129, 46] width 94 height 37
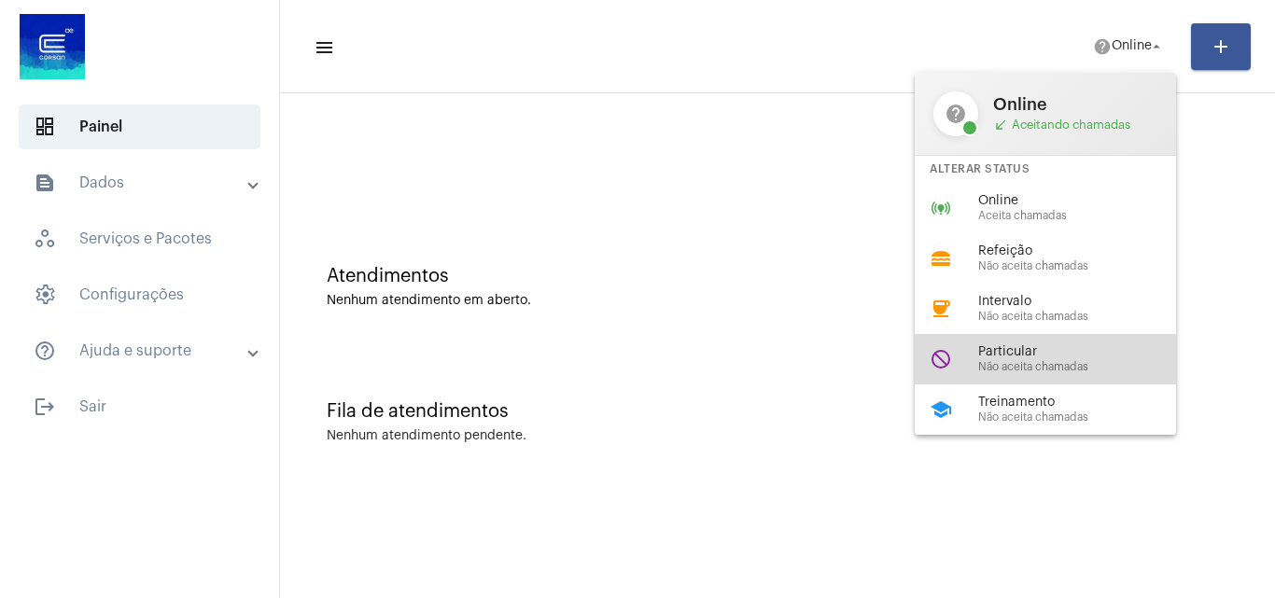
click at [1033, 368] on span "Não aceita chamadas" at bounding box center [1084, 367] width 213 height 12
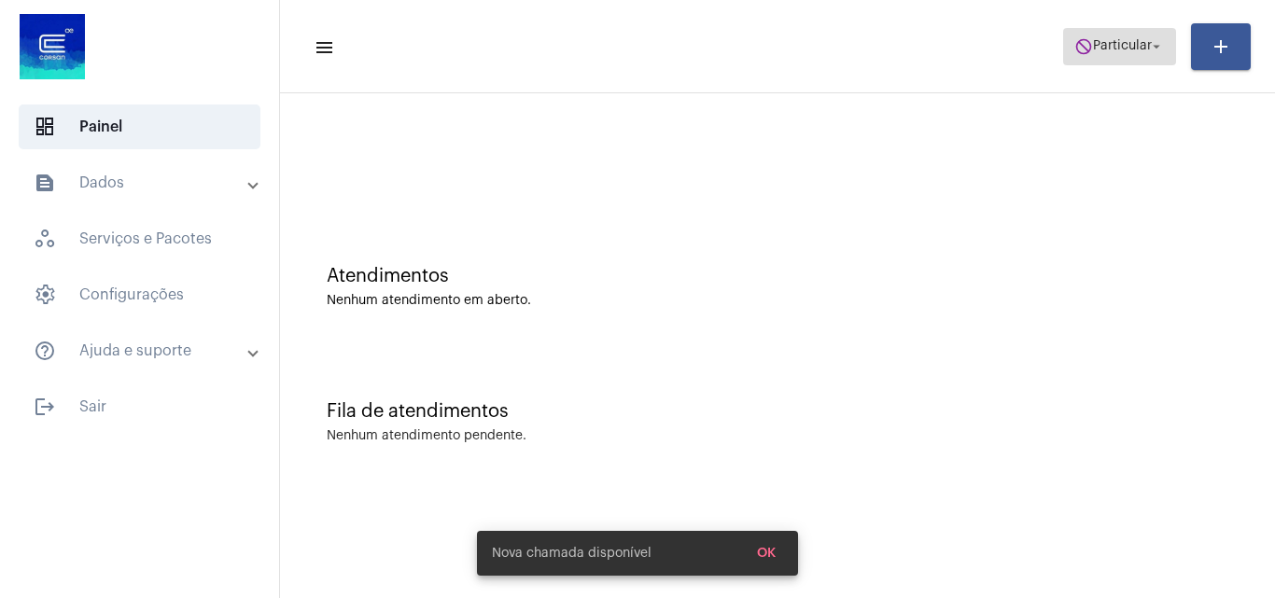
click at [1112, 36] on span "do_not_disturb Particular arrow_drop_down" at bounding box center [1119, 46] width 91 height 34
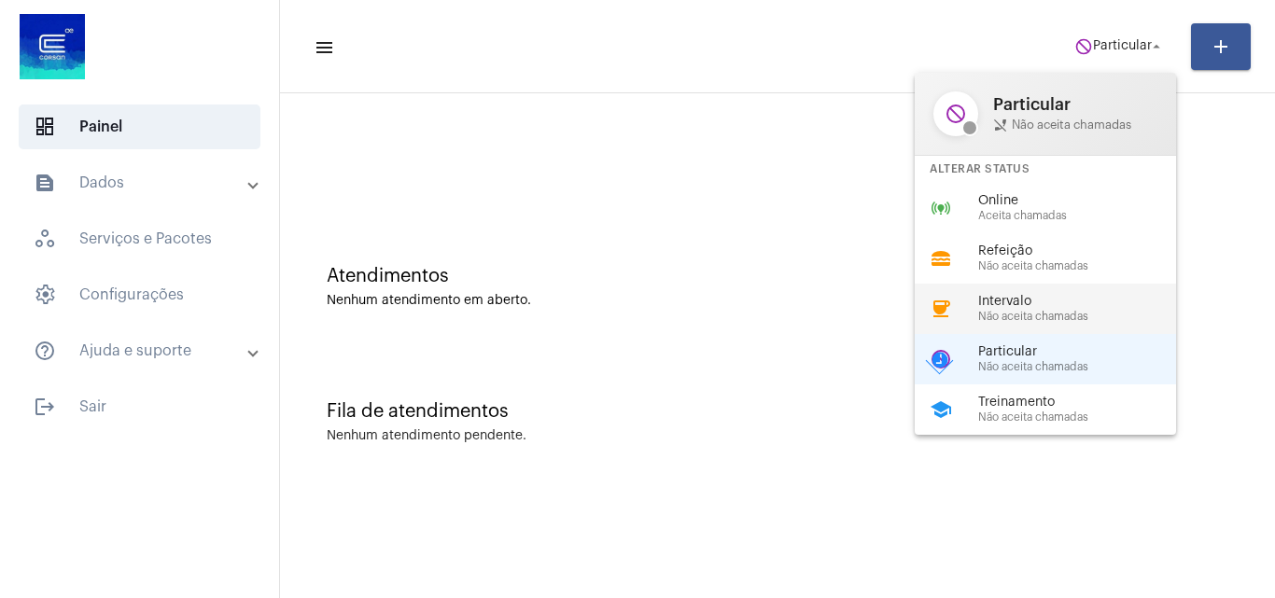
click at [995, 317] on span "Não aceita chamadas" at bounding box center [1084, 317] width 213 height 12
